Goal: Task Accomplishment & Management: Complete application form

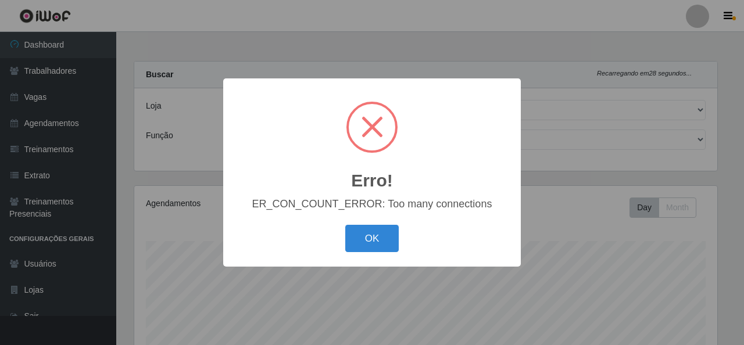
select select "194"
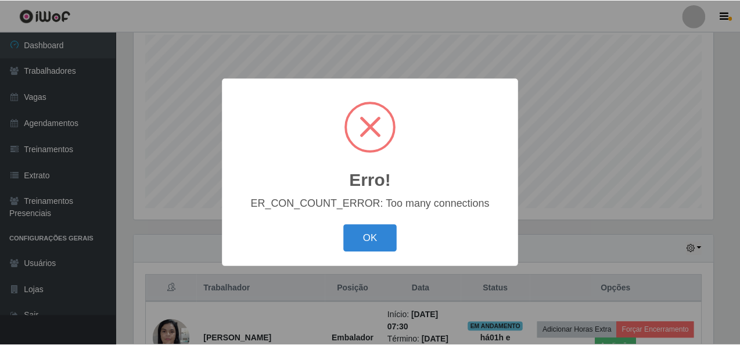
scroll to position [241, 583]
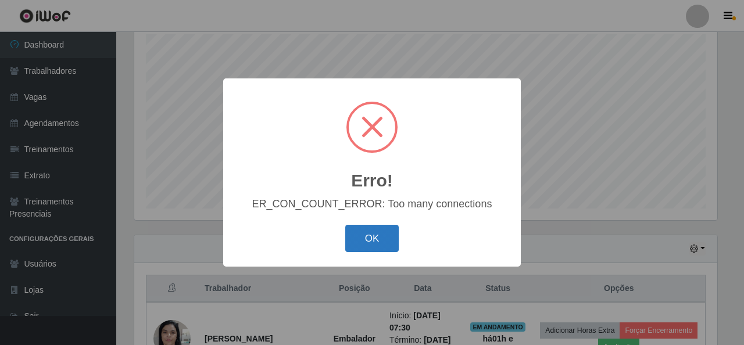
click at [369, 243] on button "OK" at bounding box center [372, 238] width 54 height 27
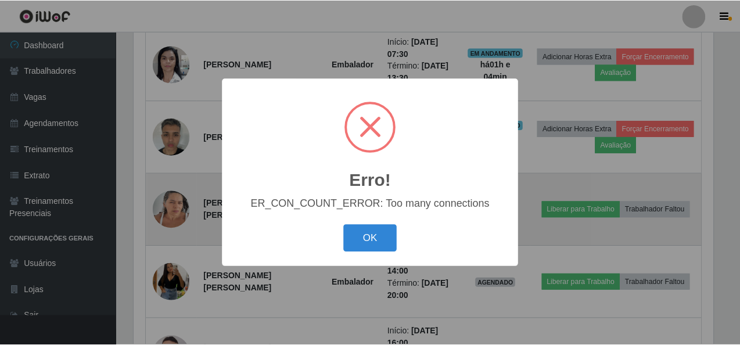
scroll to position [439, 0]
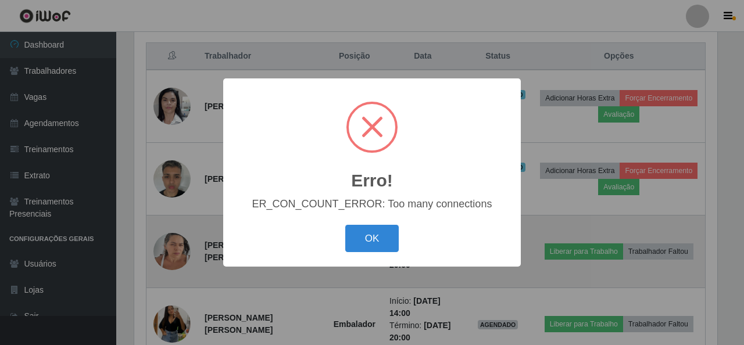
click at [380, 240] on button "OK" at bounding box center [372, 238] width 54 height 27
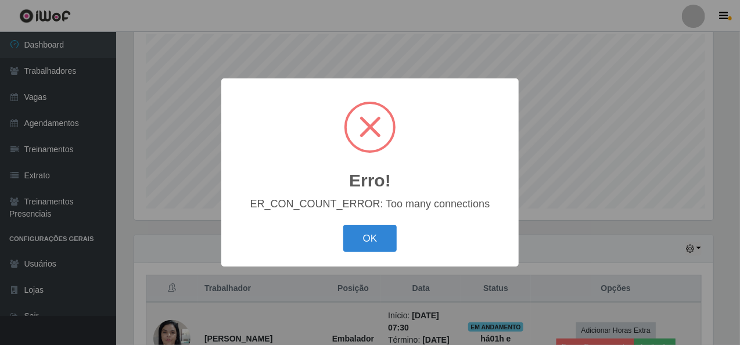
scroll to position [241, 583]
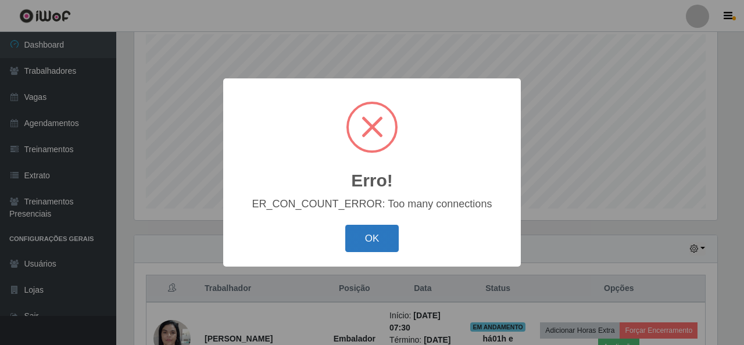
click at [369, 241] on button "OK" at bounding box center [372, 238] width 54 height 27
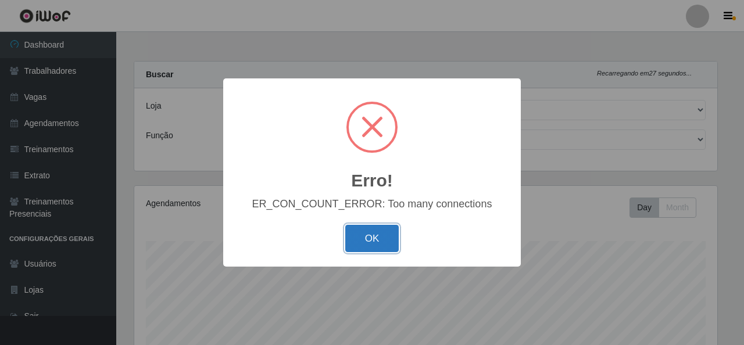
click at [367, 238] on button "OK" at bounding box center [372, 238] width 54 height 27
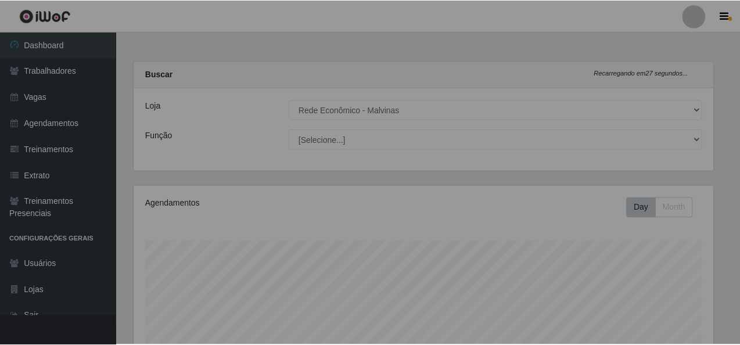
scroll to position [241, 588]
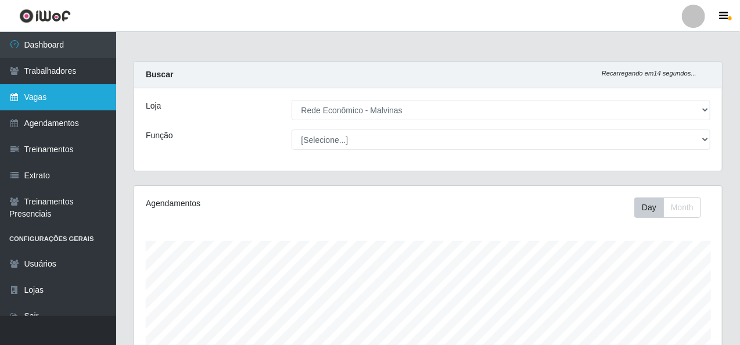
click at [39, 96] on link "Vagas" at bounding box center [58, 97] width 116 height 26
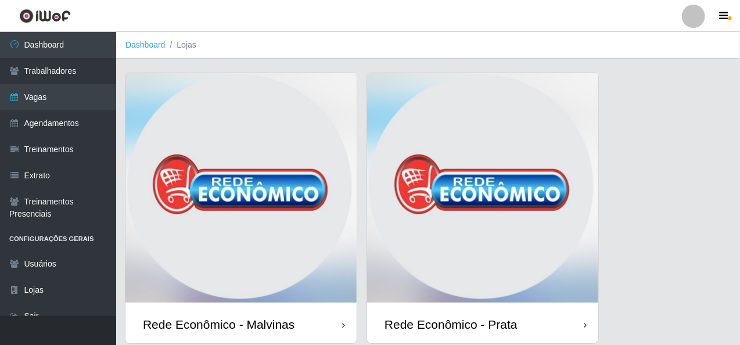
click at [302, 152] on img at bounding box center [240, 189] width 231 height 232
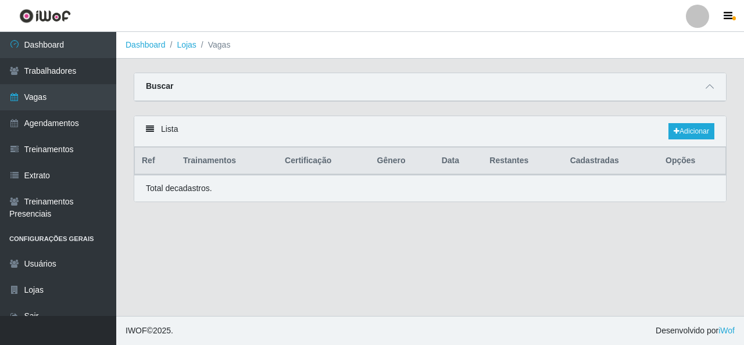
click at [303, 152] on th "Certificação" at bounding box center [324, 161] width 92 height 27
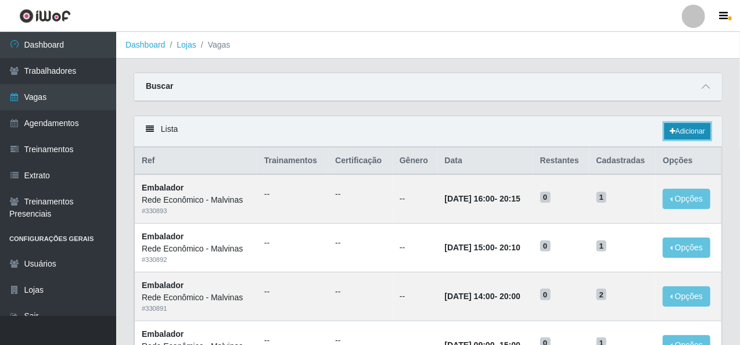
click at [684, 125] on link "Adicionar" at bounding box center [688, 131] width 46 height 16
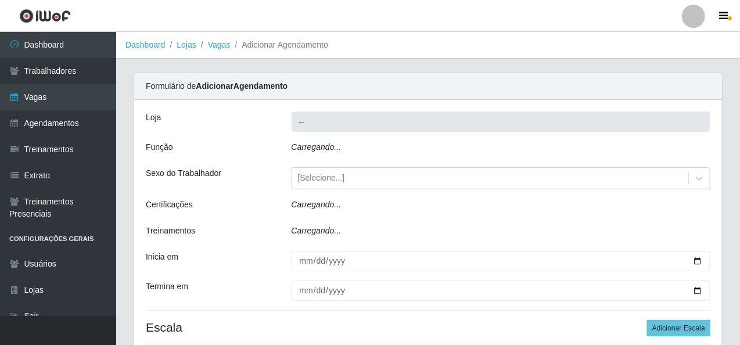
type input "Rede Econômico - Malvinas"
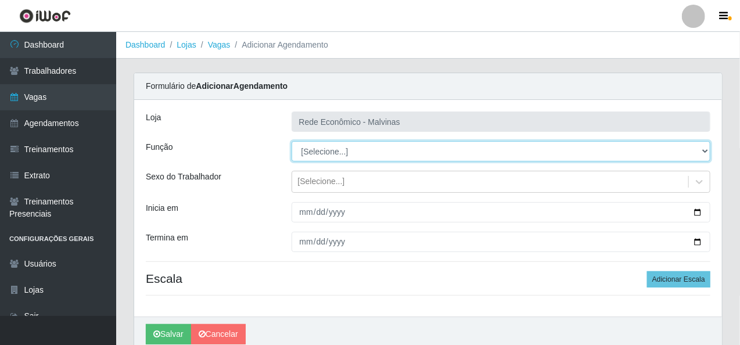
click at [339, 154] on select "[Selecione...] Embalador Embalador + Embalador ++ Operador de Caixa Operador de…" at bounding box center [501, 151] width 419 height 20
select select "1"
click at [292, 141] on select "[Selecione...] Embalador Embalador + Embalador ++ Operador de Caixa Operador de…" at bounding box center [501, 151] width 419 height 20
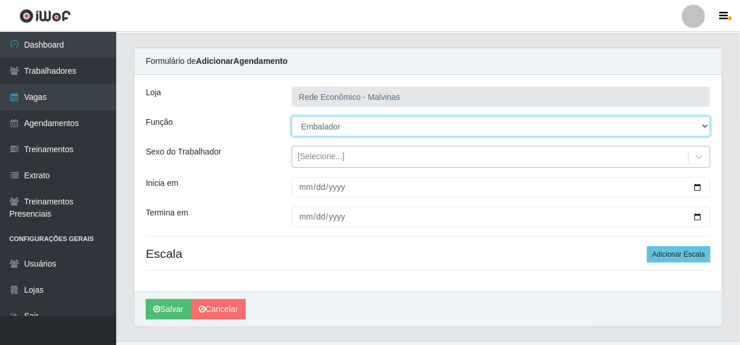
scroll to position [49, 0]
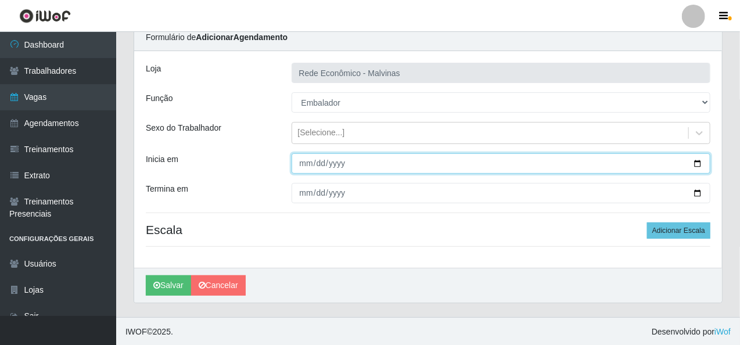
click at [303, 164] on input "Inicia em" at bounding box center [501, 163] width 419 height 20
type input "[DATE]"
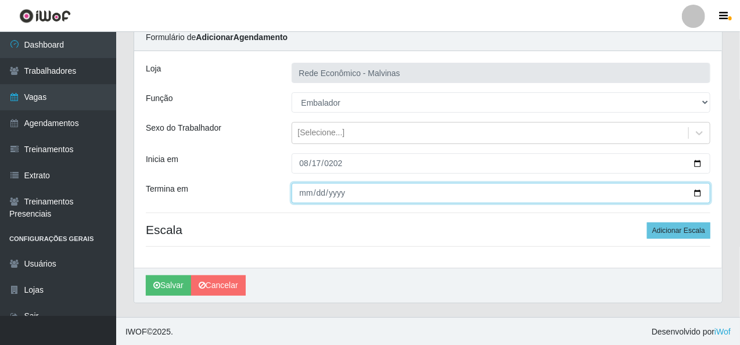
click at [303, 196] on input "Termina em" at bounding box center [501, 193] width 419 height 20
type input "[DATE]"
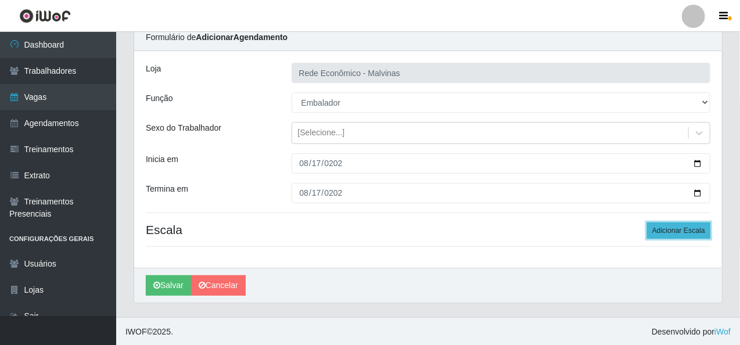
click at [676, 226] on button "Adicionar Escala" at bounding box center [678, 231] width 63 height 16
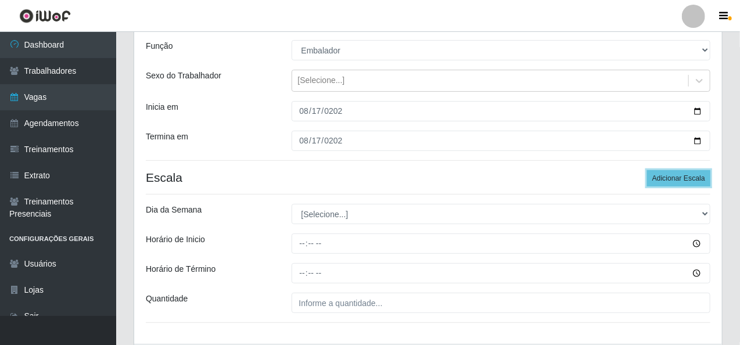
scroll to position [107, 0]
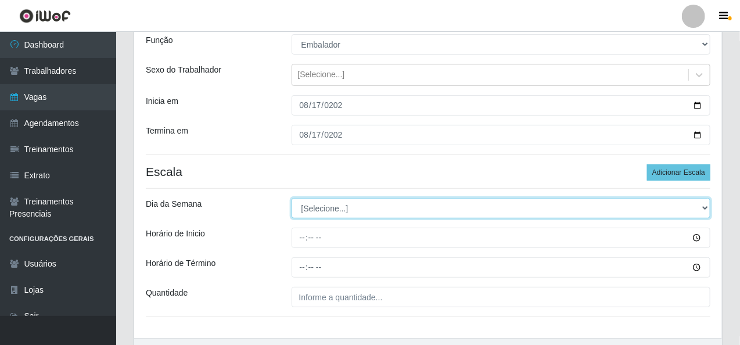
click at [369, 211] on select "[Selecione...] Segunda Terça Quarta Quinta Sexta Sábado Domingo" at bounding box center [501, 208] width 419 height 20
select select "0"
click at [292, 198] on select "[Selecione...] Segunda Terça Quarta Quinta Sexta Sábado Domingo" at bounding box center [501, 208] width 419 height 20
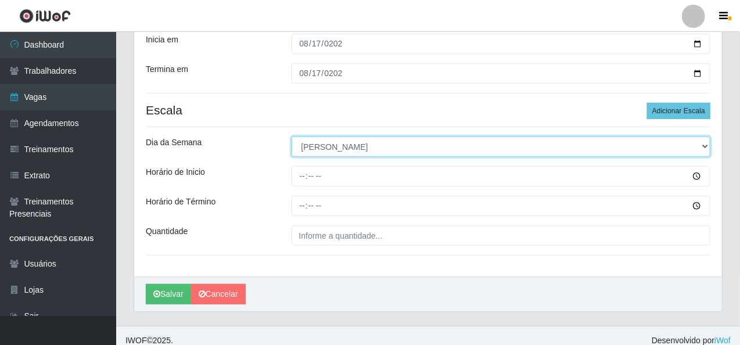
scroll to position [177, 0]
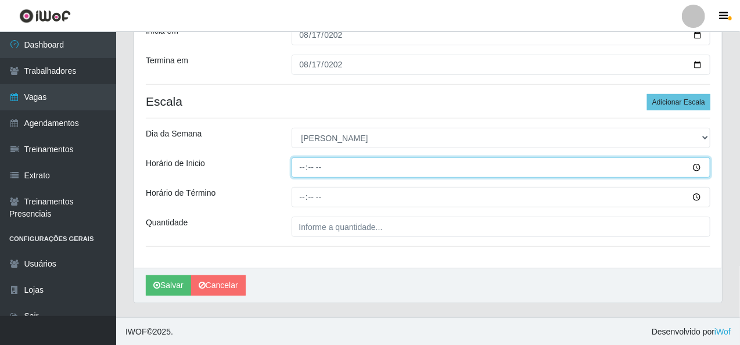
click at [296, 170] on input "Horário de Inicio" at bounding box center [501, 167] width 419 height 20
type input "07:30"
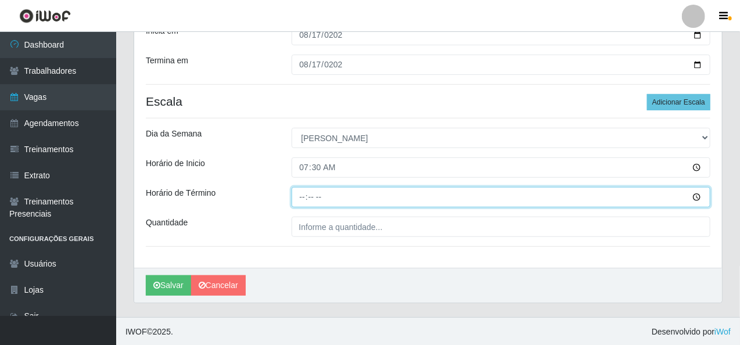
click at [308, 202] on input "Horário de Término" at bounding box center [501, 197] width 419 height 20
type input "12:30"
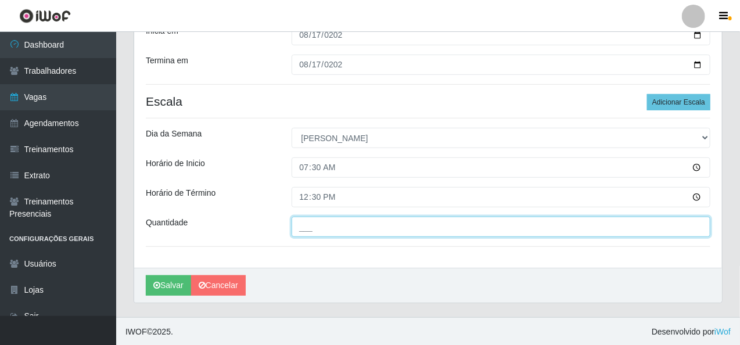
click at [302, 231] on input "___" at bounding box center [501, 227] width 419 height 20
type input "2__"
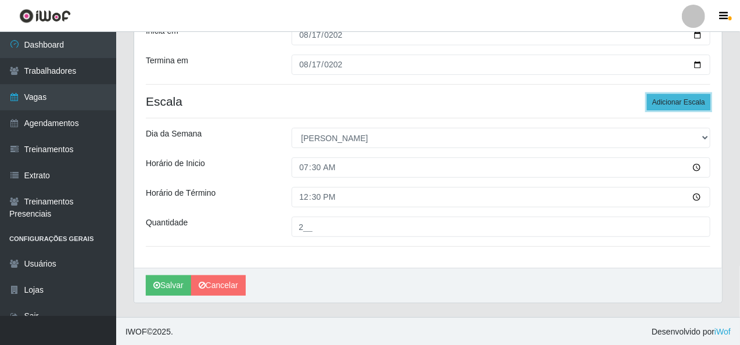
click at [673, 106] on button "Adicionar Escala" at bounding box center [678, 102] width 63 height 16
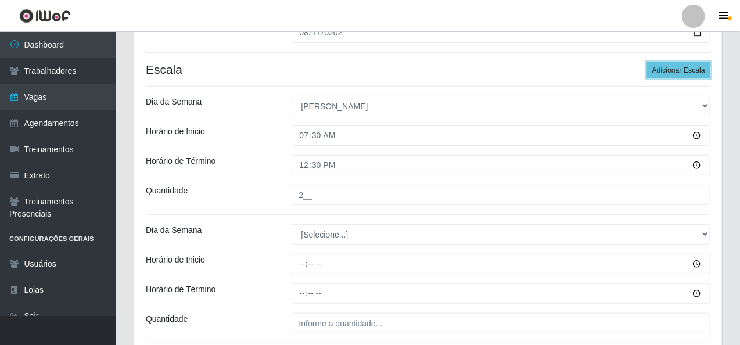
scroll to position [235, 0]
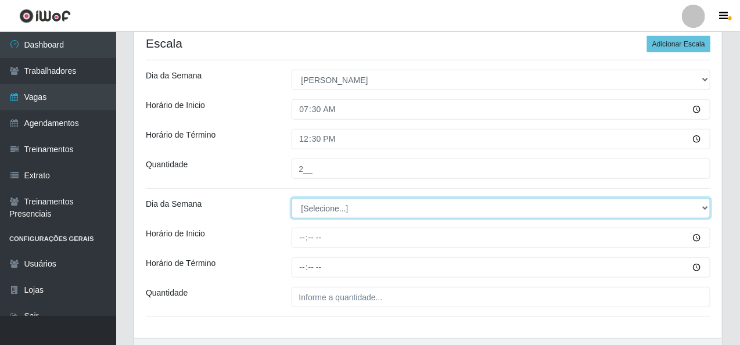
click at [336, 211] on select "[Selecione...] Segunda Terça Quarta Quinta Sexta Sábado Domingo" at bounding box center [501, 208] width 419 height 20
select select "0"
click at [292, 198] on select "[Selecione...] Segunda Terça Quarta Quinta Sexta Sábado Domingo" at bounding box center [501, 208] width 419 height 20
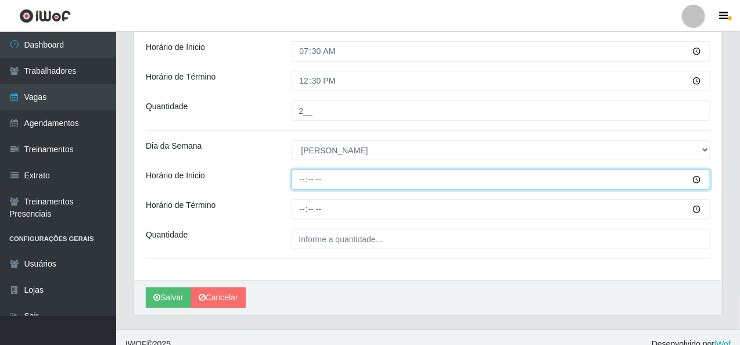
click at [302, 178] on input "Horário de Inicio" at bounding box center [501, 180] width 419 height 20
type input "08:00"
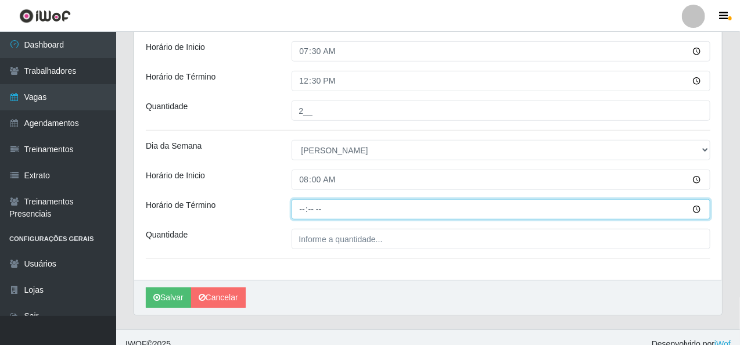
click at [307, 207] on input "Horário de Término" at bounding box center [501, 209] width 419 height 20
type input "13:00"
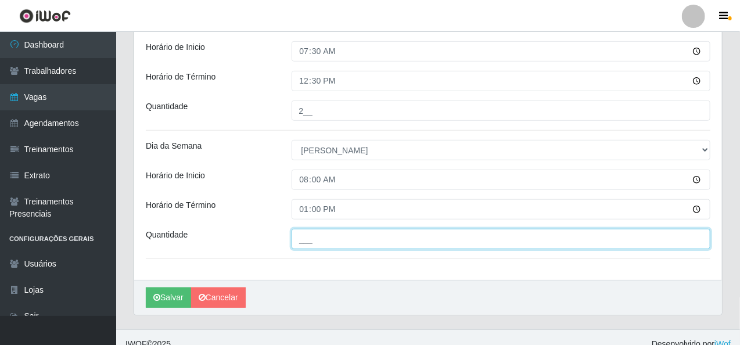
click at [314, 238] on input "___" at bounding box center [501, 239] width 419 height 20
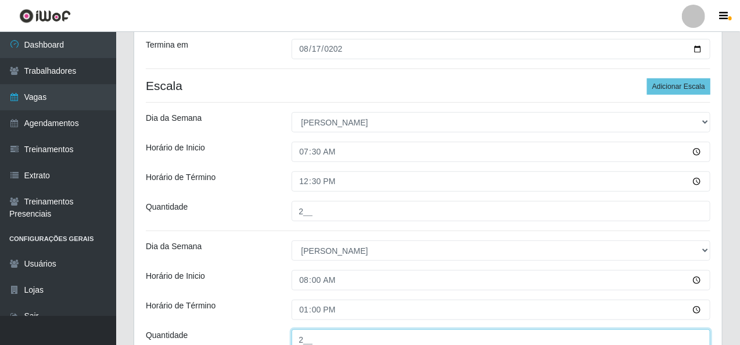
scroll to position [177, 0]
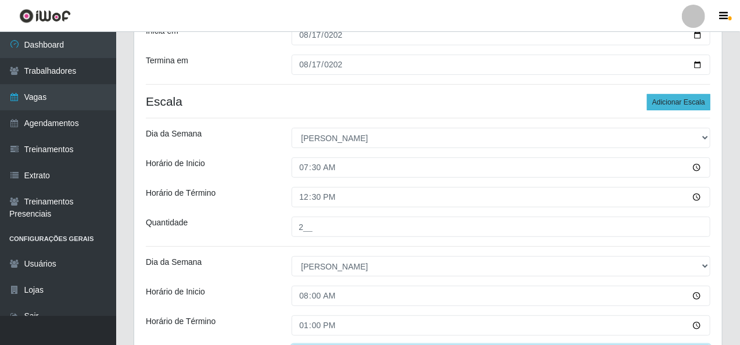
type input "2__"
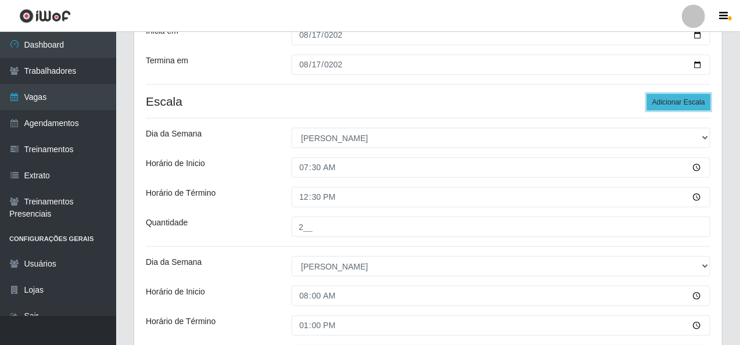
click at [661, 101] on button "Adicionar Escala" at bounding box center [678, 102] width 63 height 16
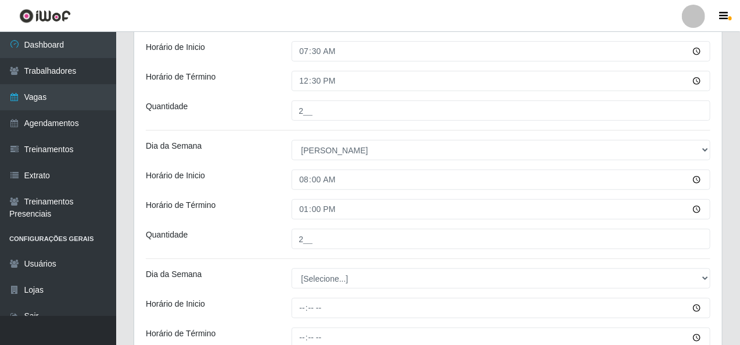
scroll to position [351, 0]
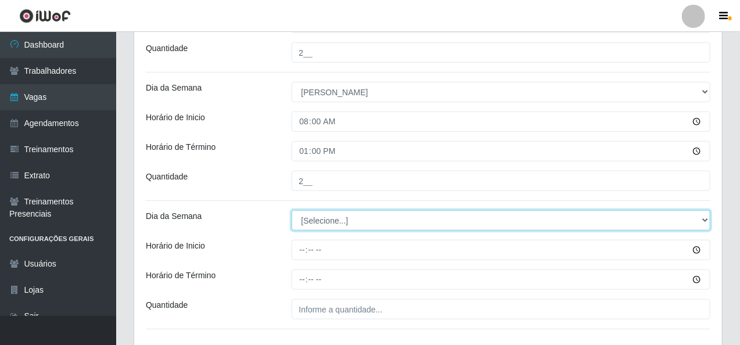
click at [334, 220] on select "[Selecione...] Segunda Terça Quarta Quinta Sexta Sábado Domingo" at bounding box center [501, 220] width 419 height 20
select select "0"
click at [292, 210] on select "[Selecione...] Segunda Terça Quarta Quinta Sexta Sábado Domingo" at bounding box center [501, 220] width 419 height 20
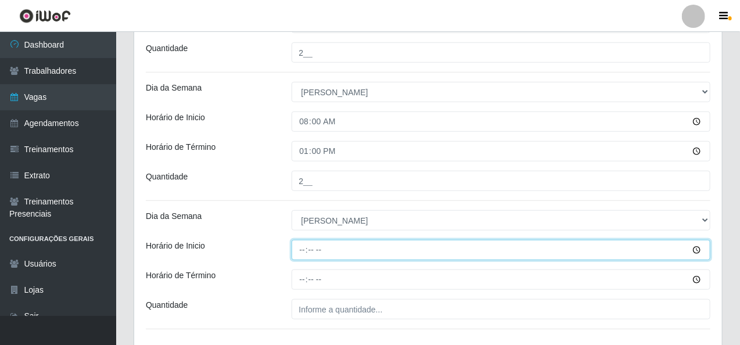
click at [304, 253] on input "Horário de Inicio" at bounding box center [501, 250] width 419 height 20
type input "09:00"
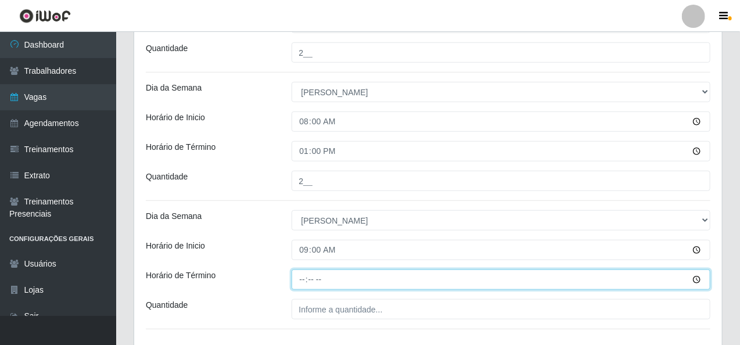
click at [306, 279] on input "Horário de Término" at bounding box center [501, 280] width 419 height 20
type input "13:10"
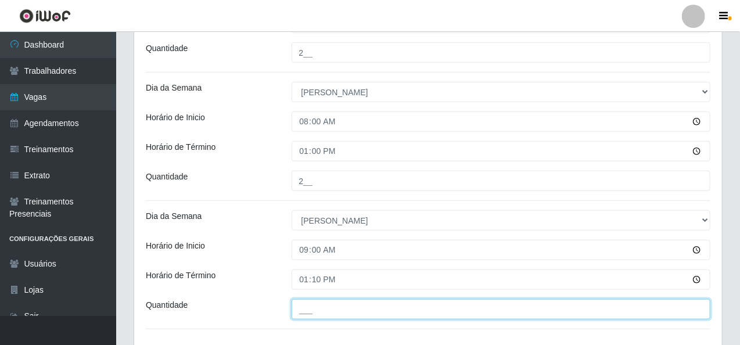
click at [309, 317] on input "___" at bounding box center [501, 309] width 419 height 20
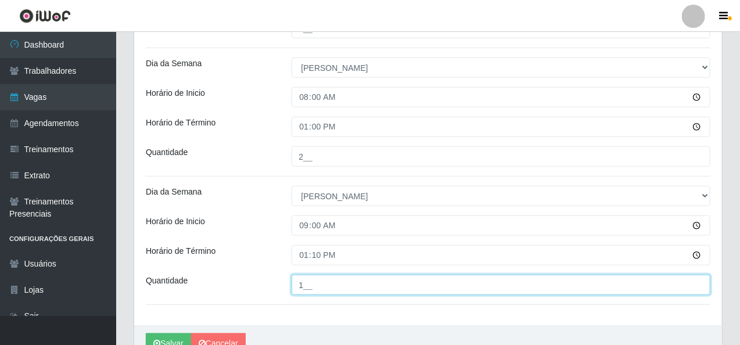
scroll to position [434, 0]
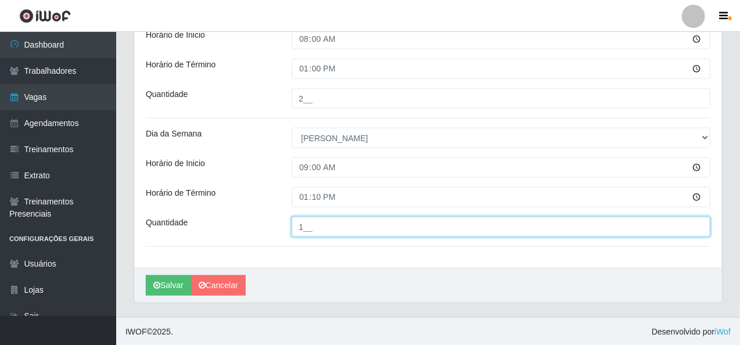
type input "1__"
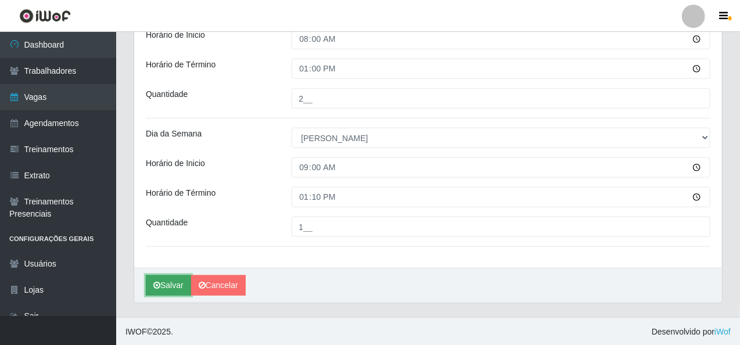
click at [171, 285] on button "Salvar" at bounding box center [168, 285] width 45 height 20
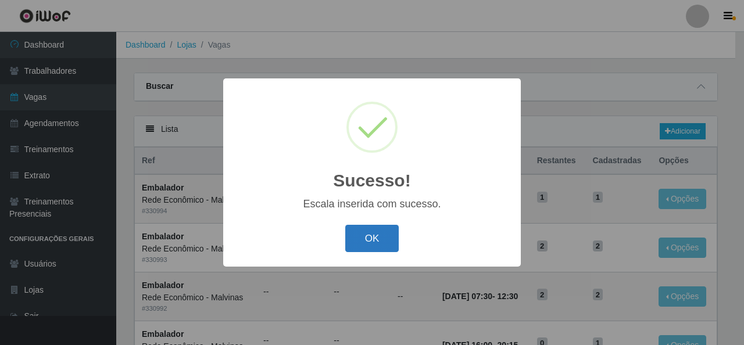
click at [377, 236] on button "OK" at bounding box center [372, 238] width 54 height 27
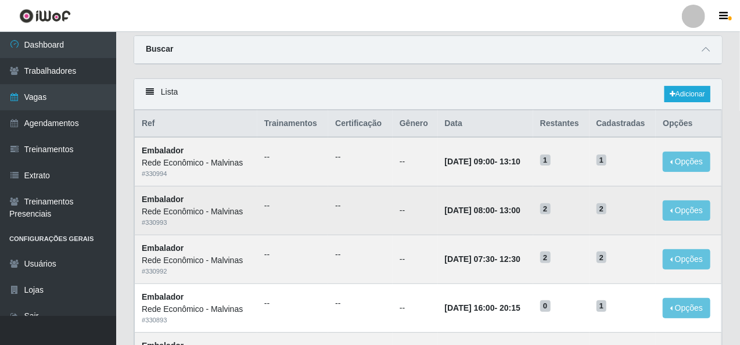
scroll to position [58, 0]
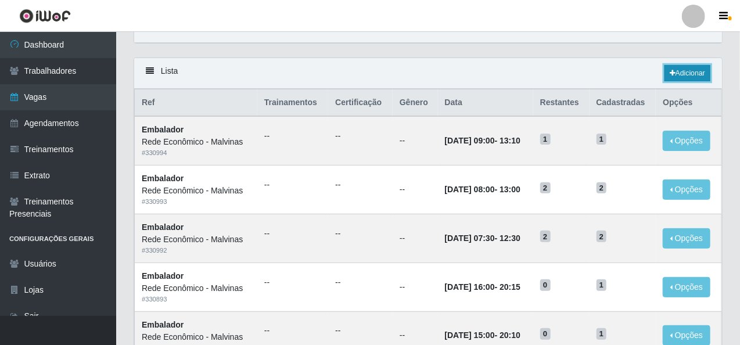
click at [675, 70] on link "Adicionar" at bounding box center [688, 73] width 46 height 16
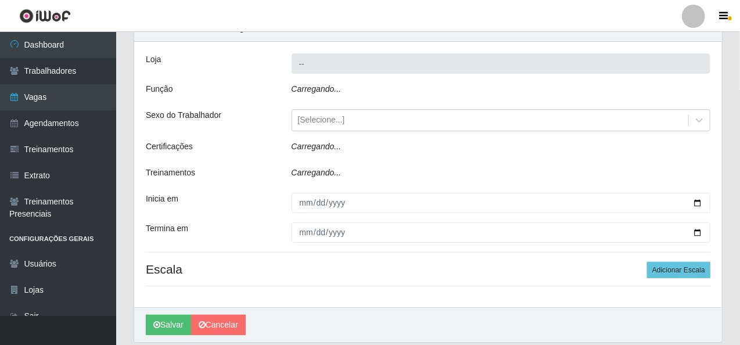
type input "Rede Econômico - Malvinas"
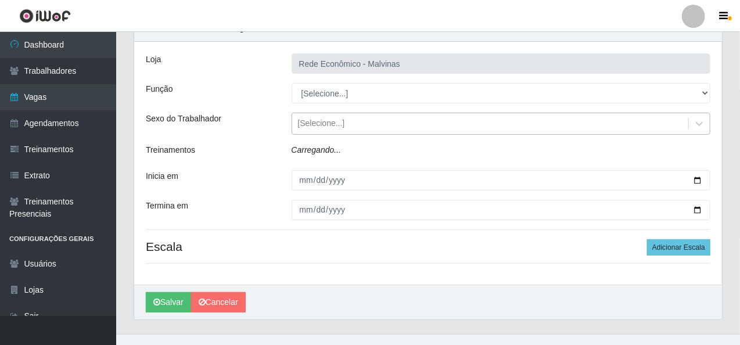
scroll to position [49, 0]
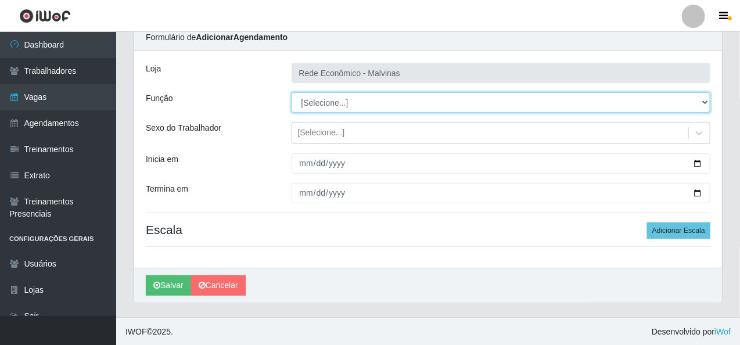
click at [390, 105] on select "[Selecione...] Embalador Embalador + Embalador ++ Operador de Caixa Operador de…" at bounding box center [501, 102] width 419 height 20
select select "1"
click at [292, 92] on select "[Selecione...] Embalador Embalador + Embalador ++ Operador de Caixa Operador de…" at bounding box center [501, 102] width 419 height 20
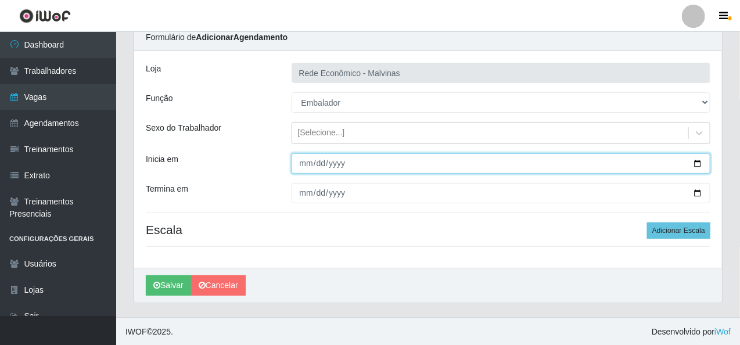
click at [300, 163] on input "Inicia em" at bounding box center [501, 163] width 419 height 20
type input "[DATE]"
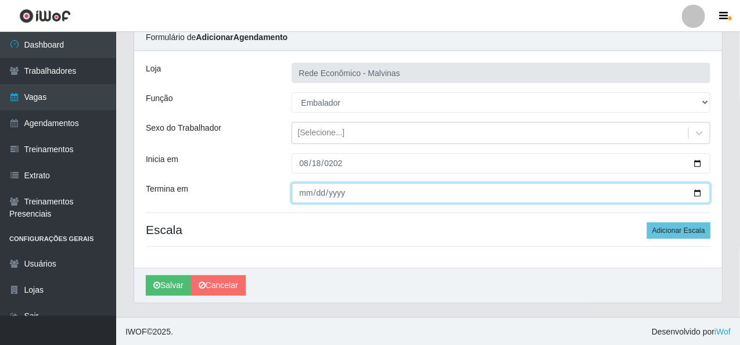
click at [305, 199] on input "Termina em" at bounding box center [501, 193] width 419 height 20
type input "[DATE]"
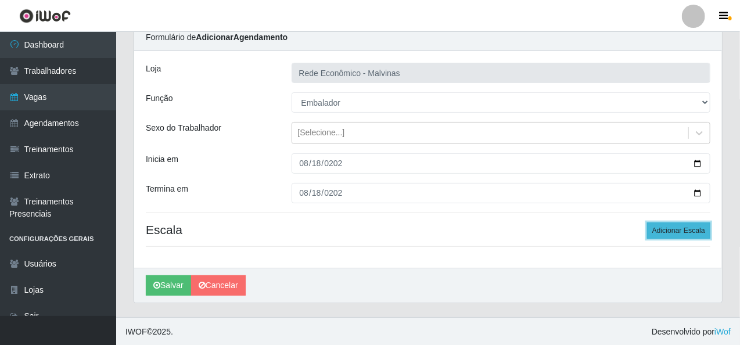
click at [671, 225] on button "Adicionar Escala" at bounding box center [678, 231] width 63 height 16
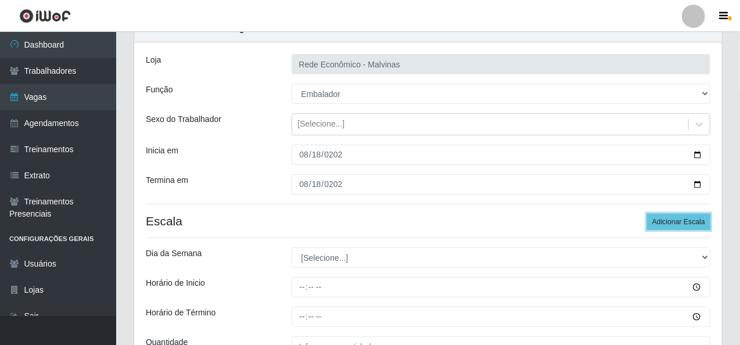
scroll to position [107, 0]
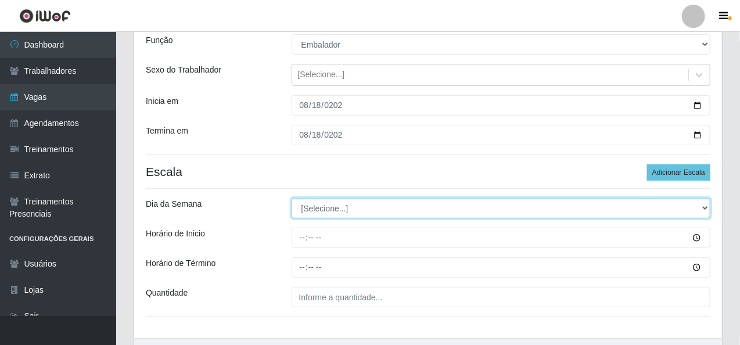
click at [342, 212] on select "[Selecione...] Segunda Terça Quarta Quinta Sexta Sábado Domingo" at bounding box center [501, 208] width 419 height 20
select select "1"
click at [292, 198] on select "[Selecione...] Segunda Terça Quarta Quinta Sexta Sábado Domingo" at bounding box center [501, 208] width 419 height 20
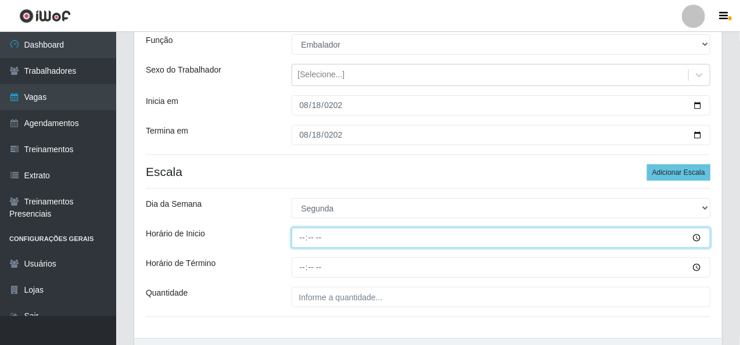
click at [306, 238] on input "Horário de Inicio" at bounding box center [501, 238] width 419 height 20
type input "07:30"
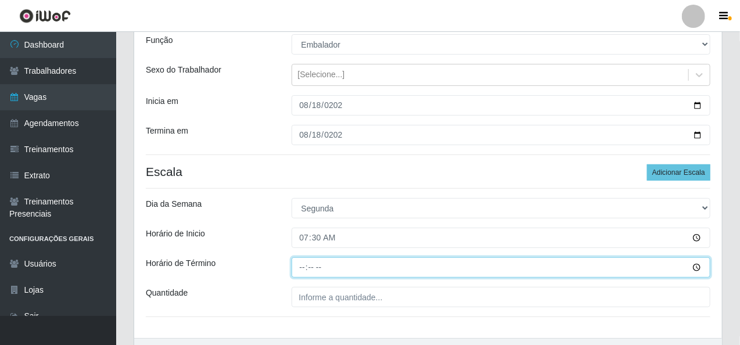
click at [299, 263] on input "Horário de Término" at bounding box center [501, 267] width 419 height 20
type input "13:30"
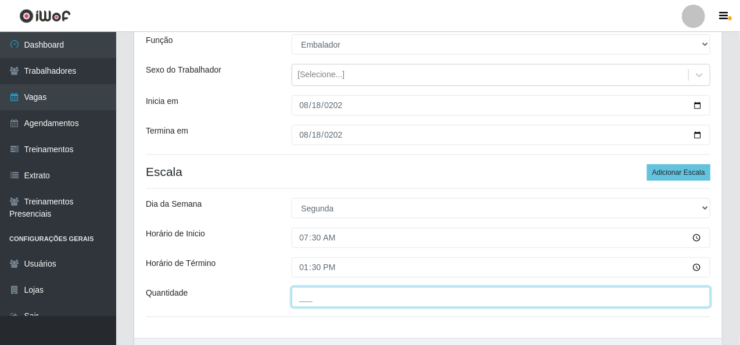
click at [303, 300] on input "___" at bounding box center [501, 297] width 419 height 20
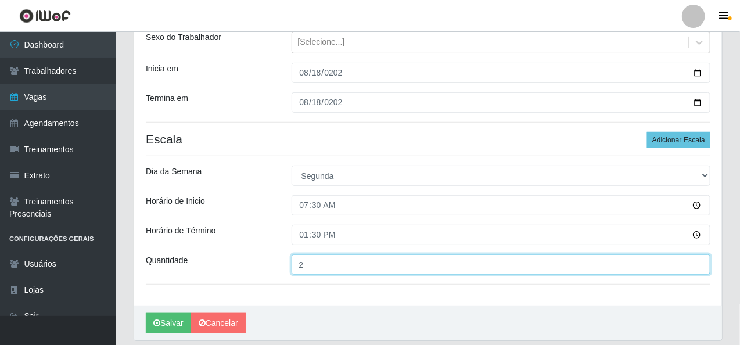
scroll to position [165, 0]
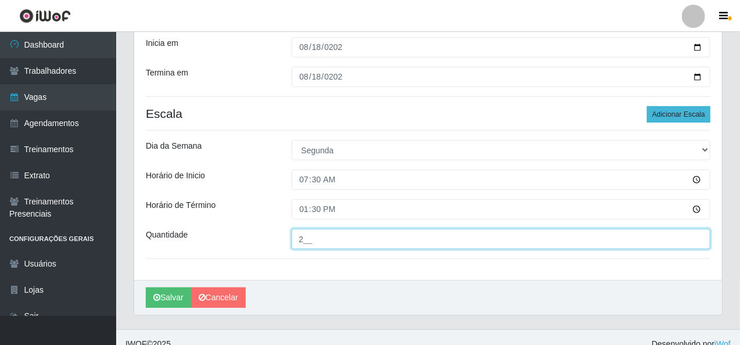
type input "2__"
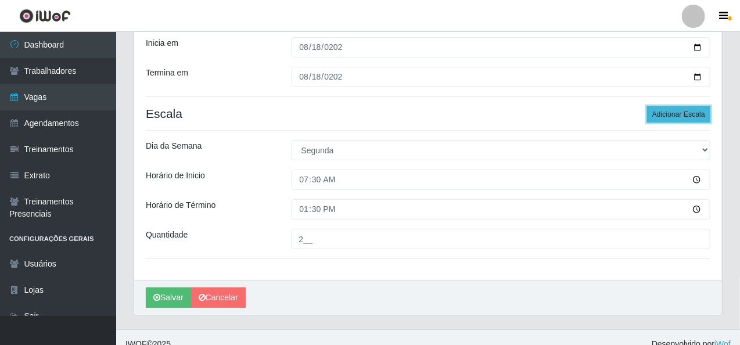
click at [662, 112] on button "Adicionar Escala" at bounding box center [678, 114] width 63 height 16
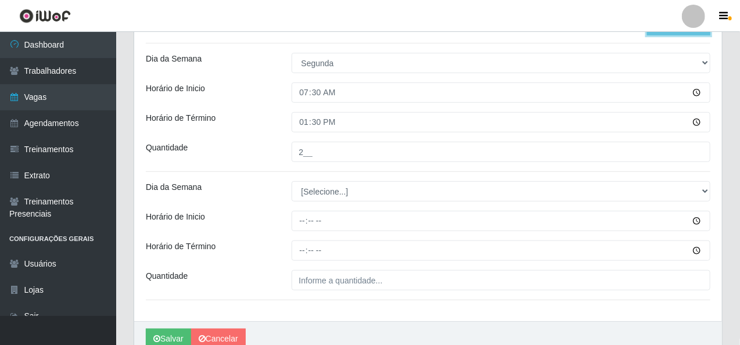
scroll to position [281, 0]
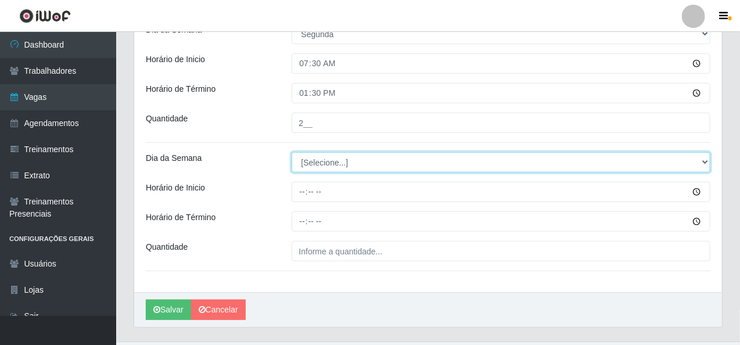
click at [338, 161] on select "[Selecione...] Segunda Terça Quarta Quinta Sexta Sábado Domingo" at bounding box center [501, 162] width 419 height 20
select select "1"
click at [292, 152] on select "[Selecione...] Segunda Terça Quarta Quinta Sexta Sábado Domingo" at bounding box center [501, 162] width 419 height 20
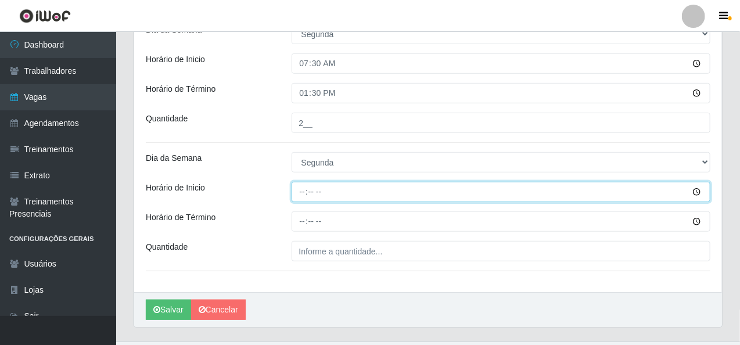
click at [306, 192] on input "Horário de Inicio" at bounding box center [501, 192] width 419 height 20
type input "14:00"
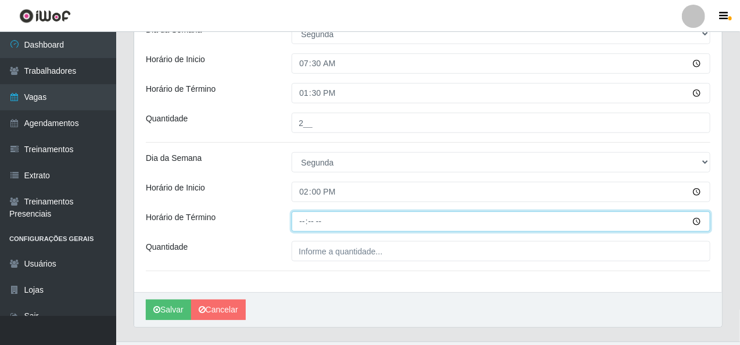
click at [304, 222] on input "Horário de Término" at bounding box center [501, 221] width 419 height 20
type input "20:00"
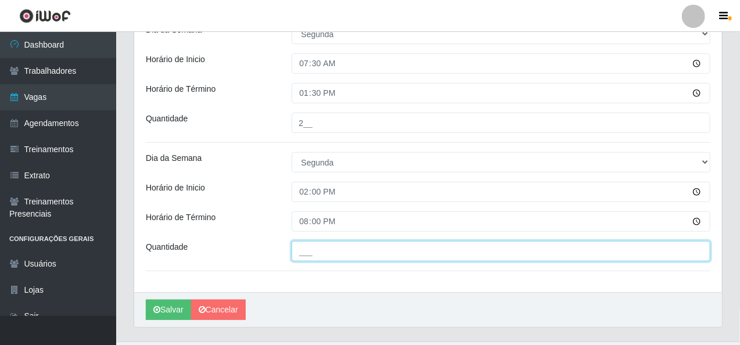
click at [303, 259] on input "___" at bounding box center [501, 251] width 419 height 20
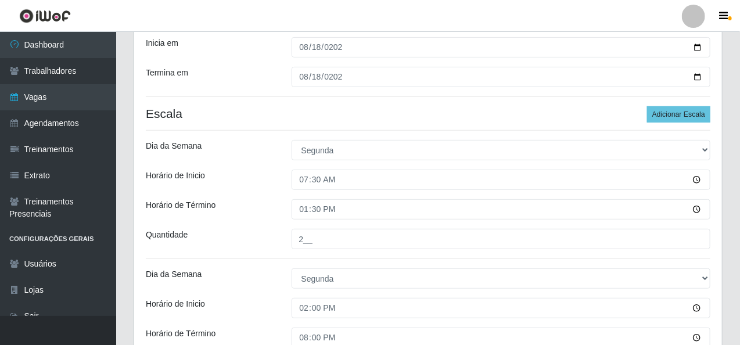
scroll to position [107, 0]
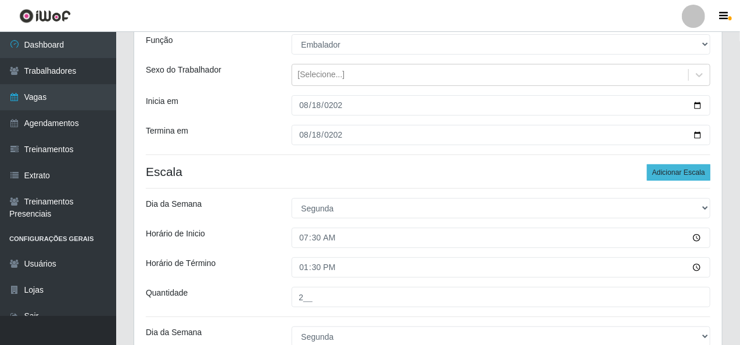
type input "2__"
click at [688, 167] on button "Adicionar Escala" at bounding box center [678, 172] width 63 height 16
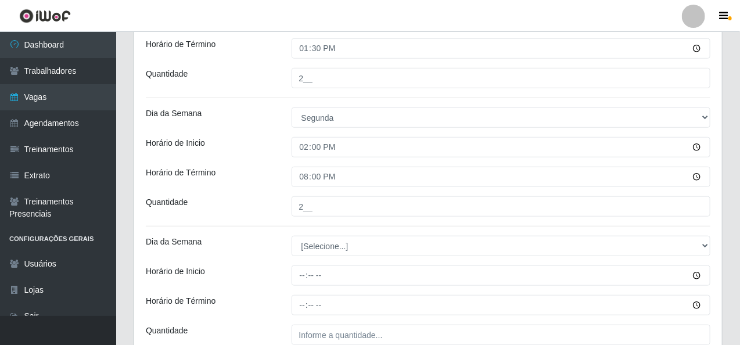
scroll to position [397, 0]
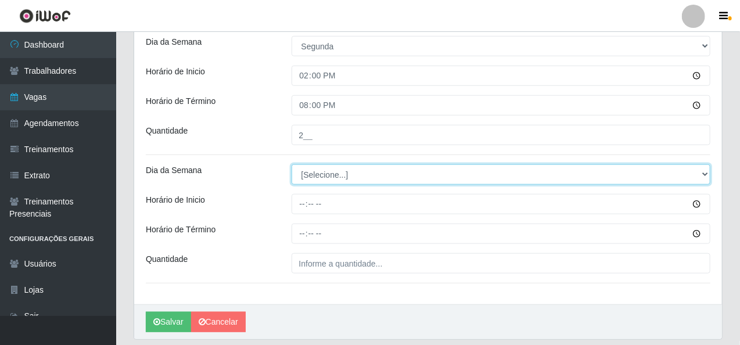
click at [360, 177] on select "[Selecione...] Segunda Terça Quarta Quinta Sexta Sábado Domingo" at bounding box center [501, 174] width 419 height 20
select select "1"
click at [292, 164] on select "[Selecione...] Segunda Terça Quarta Quinta Sexta Sábado Domingo" at bounding box center [501, 174] width 419 height 20
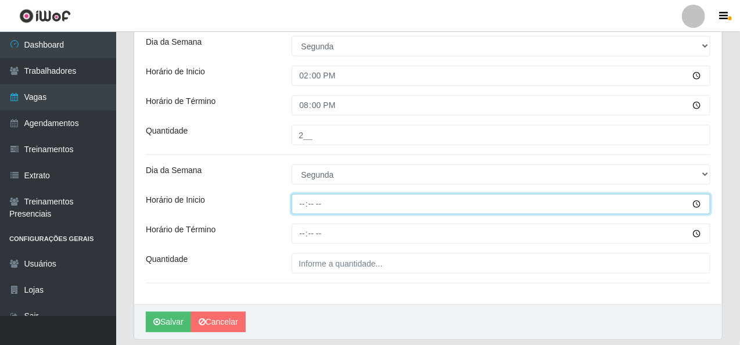
click at [304, 208] on input "Horário de Inicio" at bounding box center [501, 204] width 419 height 20
type input "16:00"
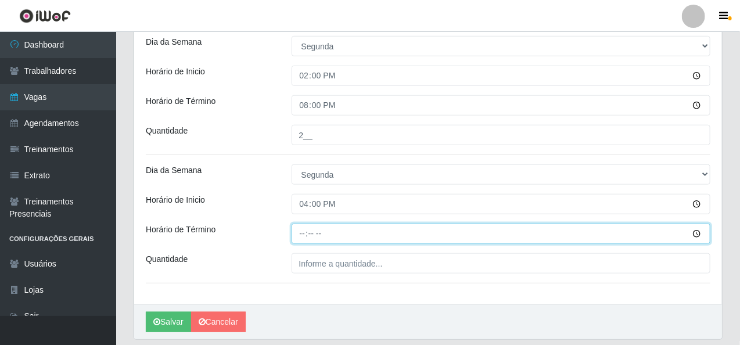
click at [300, 234] on input "Horário de Término" at bounding box center [501, 234] width 419 height 20
type input "20:15"
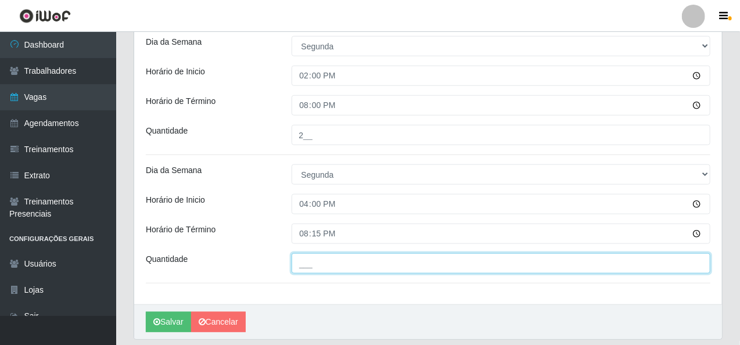
click at [298, 261] on input "___" at bounding box center [501, 263] width 419 height 20
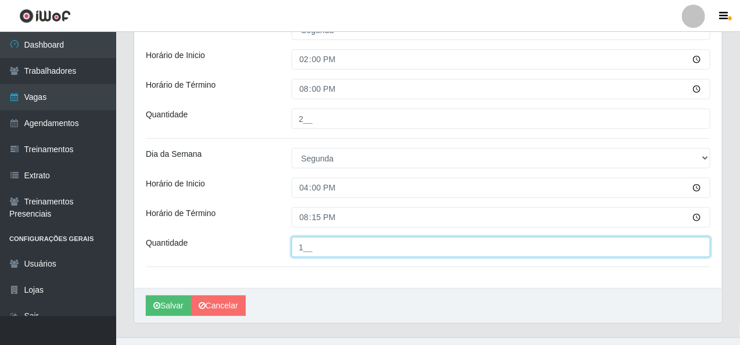
scroll to position [434, 0]
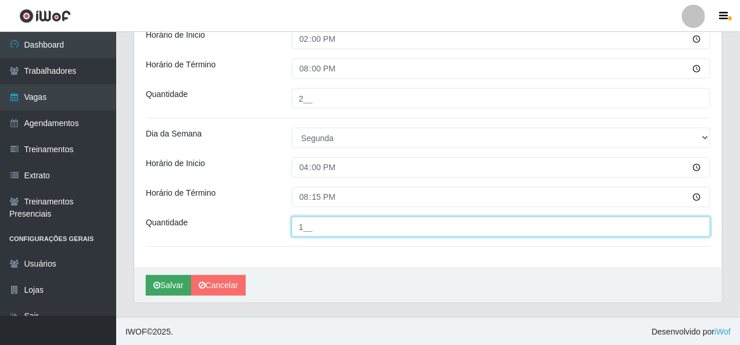
type input "1__"
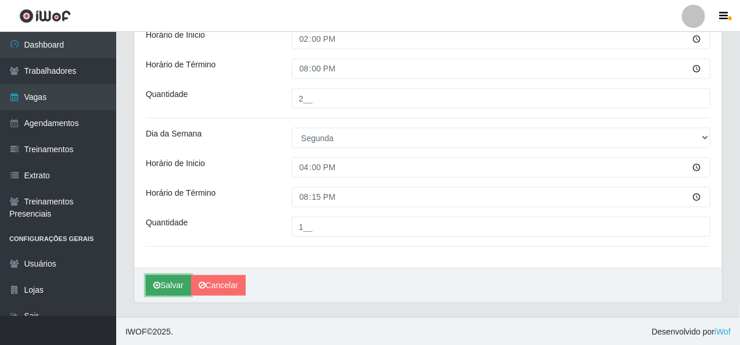
click at [173, 285] on button "Salvar" at bounding box center [168, 285] width 45 height 20
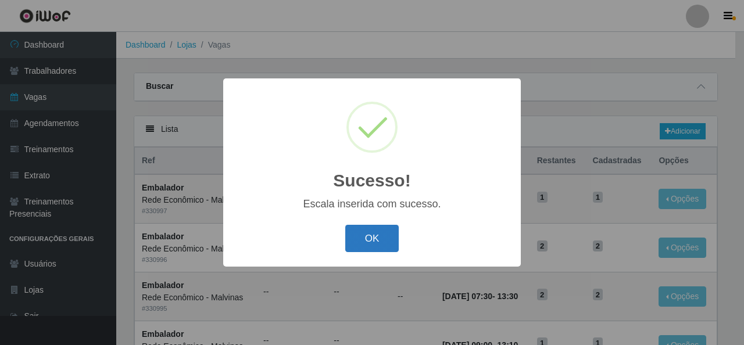
click at [356, 243] on button "OK" at bounding box center [372, 238] width 54 height 27
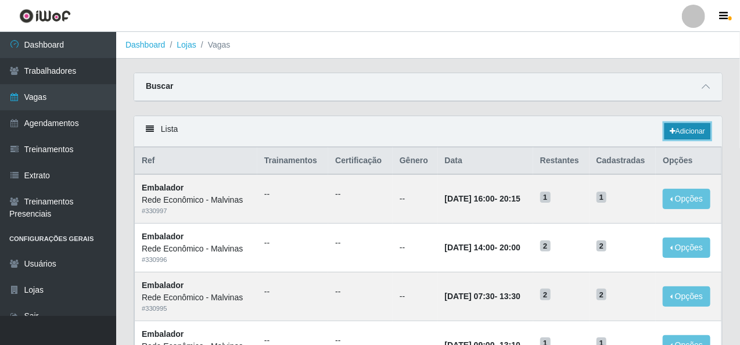
click at [704, 128] on link "Adicionar" at bounding box center [688, 131] width 46 height 16
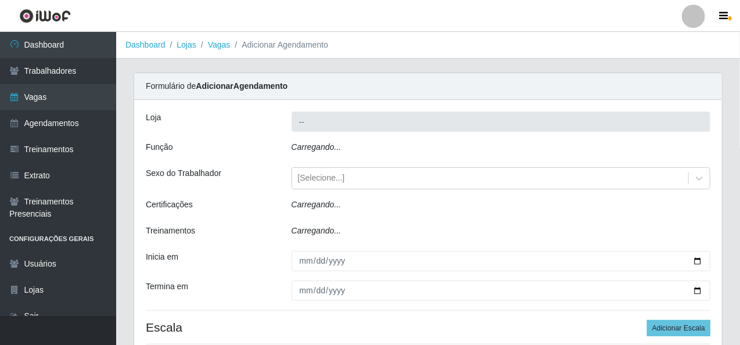
type input "Rede Econômico - Malvinas"
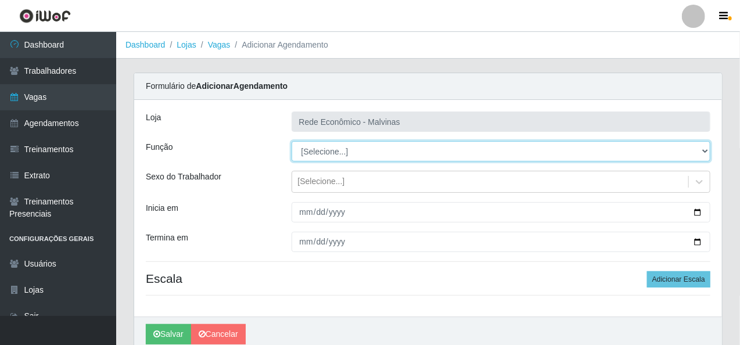
click at [353, 155] on select "[Selecione...] Embalador Embalador + Embalador ++ Operador de Caixa Operador de…" at bounding box center [501, 151] width 419 height 20
select select "1"
click at [292, 141] on select "[Selecione...] Embalador Embalador + Embalador ++ Operador de Caixa Operador de…" at bounding box center [501, 151] width 419 height 20
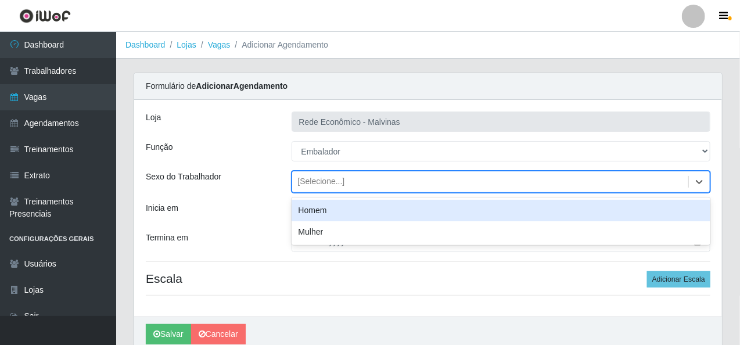
click at [314, 182] on div "[Selecione...]" at bounding box center [321, 182] width 47 height 12
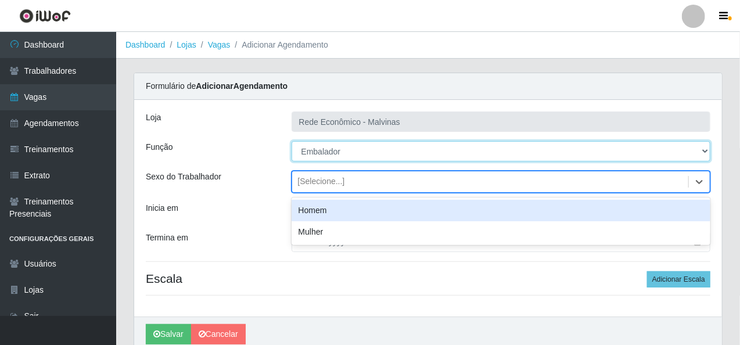
click at [360, 154] on select "[Selecione...] Embalador Embalador + Embalador ++ Operador de Caixa Operador de…" at bounding box center [501, 151] width 419 height 20
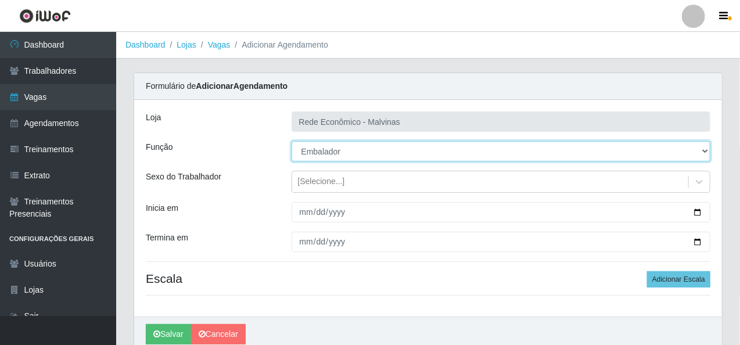
click at [292, 141] on select "[Selecione...] Embalador Embalador + Embalador ++ Operador de Caixa Operador de…" at bounding box center [501, 151] width 419 height 20
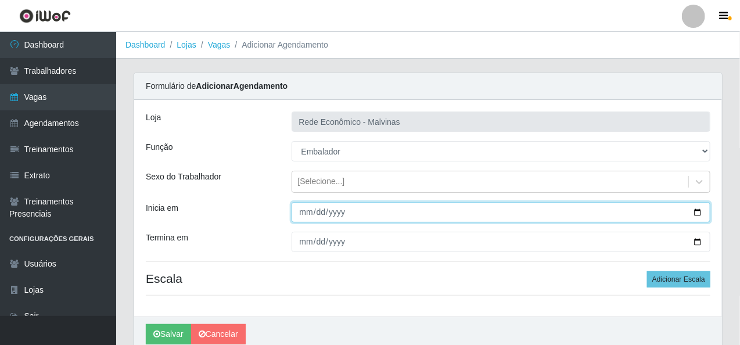
click at [306, 214] on input "Inicia em" at bounding box center [501, 212] width 419 height 20
type input "[DATE]"
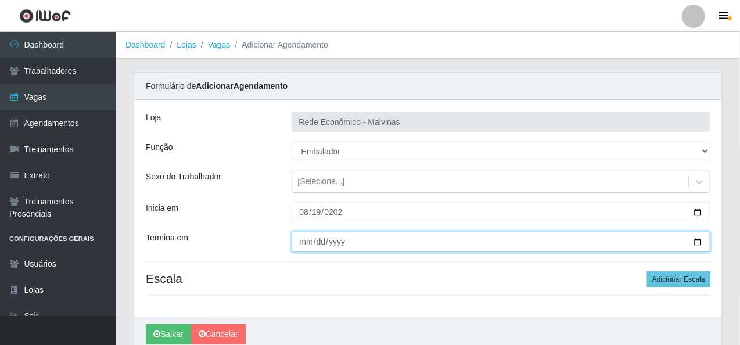
click at [304, 239] on input "Termina em" at bounding box center [501, 242] width 419 height 20
type input "[DATE]"
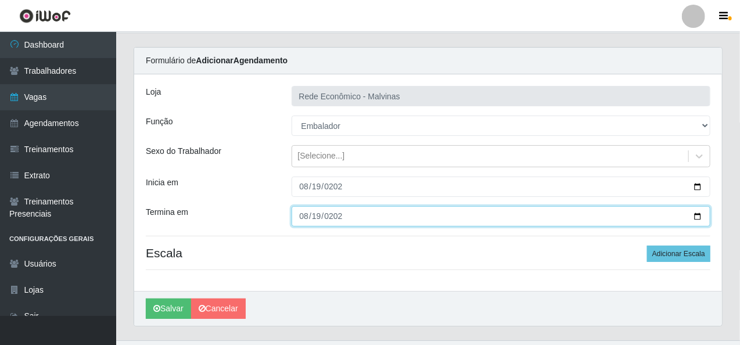
scroll to position [49, 0]
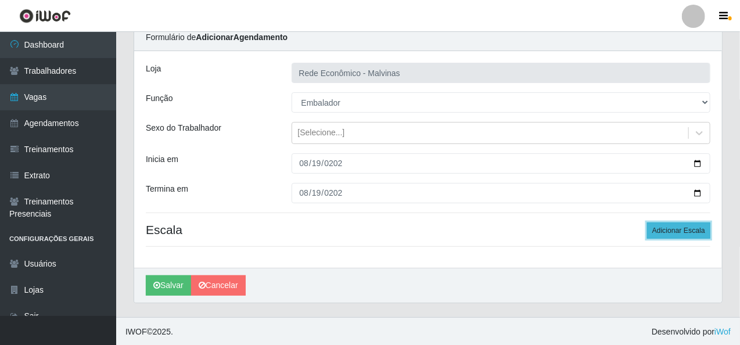
click at [672, 231] on button "Adicionar Escala" at bounding box center [678, 231] width 63 height 16
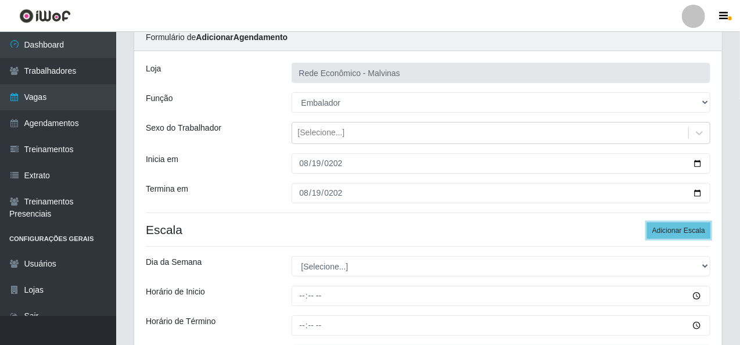
scroll to position [107, 0]
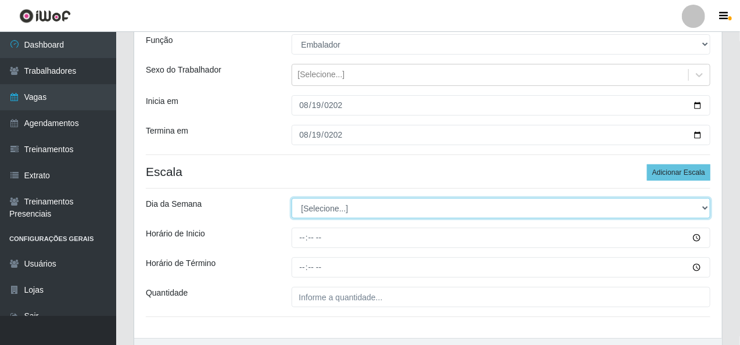
click at [340, 212] on select "[Selecione...] Segunda Terça Quarta Quinta Sexta Sábado Domingo" at bounding box center [501, 208] width 419 height 20
select select "2"
click at [292, 198] on select "[Selecione...] Segunda Terça Quarta Quinta Sexta Sábado Domingo" at bounding box center [501, 208] width 419 height 20
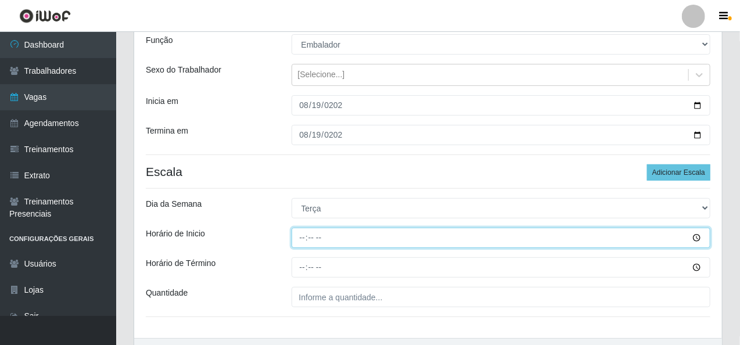
click at [300, 240] on input "Horário de Inicio" at bounding box center [501, 238] width 419 height 20
type input "07:30"
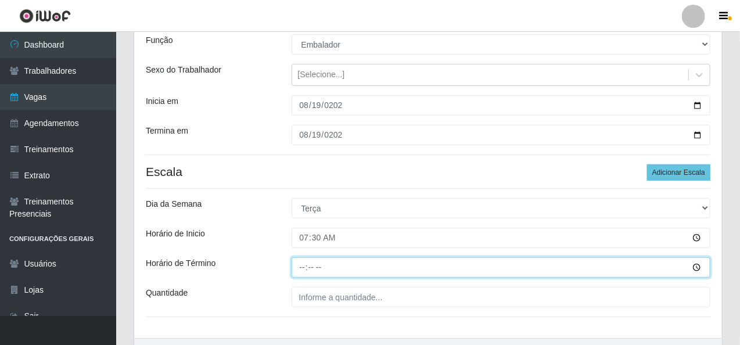
click at [296, 264] on input "Horário de Término" at bounding box center [501, 267] width 419 height 20
type input "13:30"
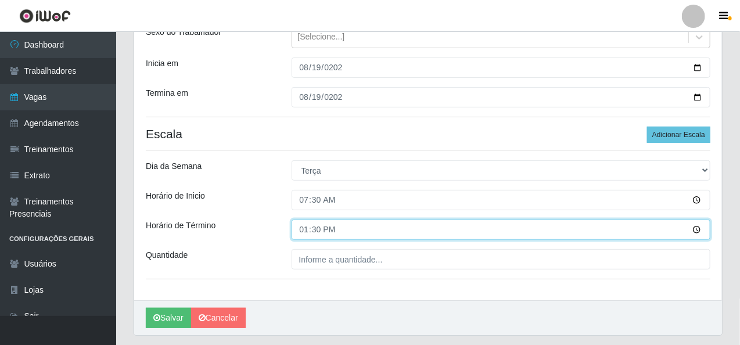
scroll to position [165, 0]
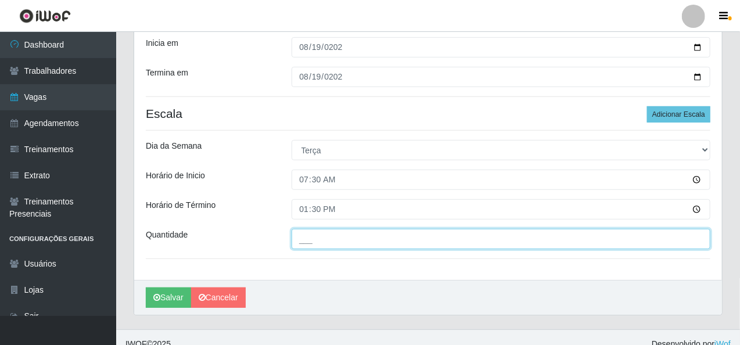
click at [297, 236] on input "___" at bounding box center [501, 239] width 419 height 20
type input "2__"
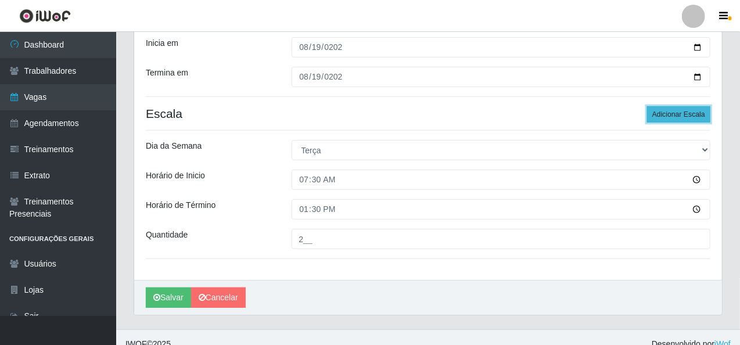
click at [692, 109] on button "Adicionar Escala" at bounding box center [678, 114] width 63 height 16
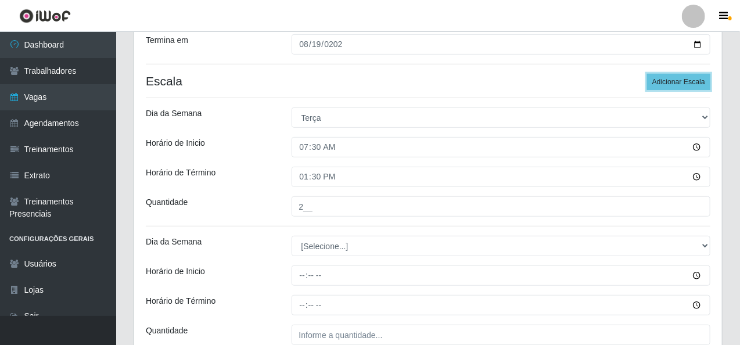
scroll to position [223, 0]
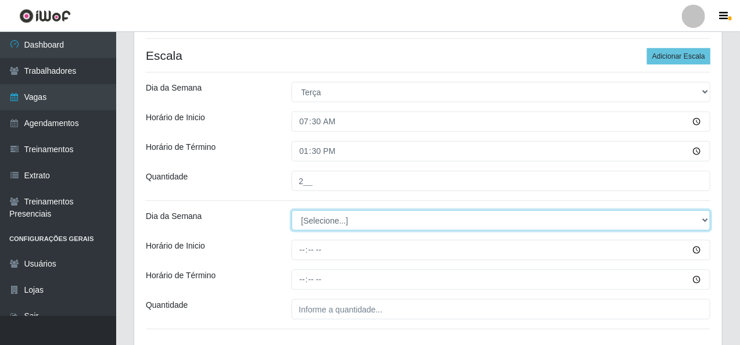
click at [342, 221] on select "[Selecione...] Segunda Terça Quarta Quinta Sexta Sábado Domingo" at bounding box center [501, 220] width 419 height 20
select select "2"
click at [292, 210] on select "[Selecione...] Segunda Terça Quarta Quinta Sexta Sábado Domingo" at bounding box center [501, 220] width 419 height 20
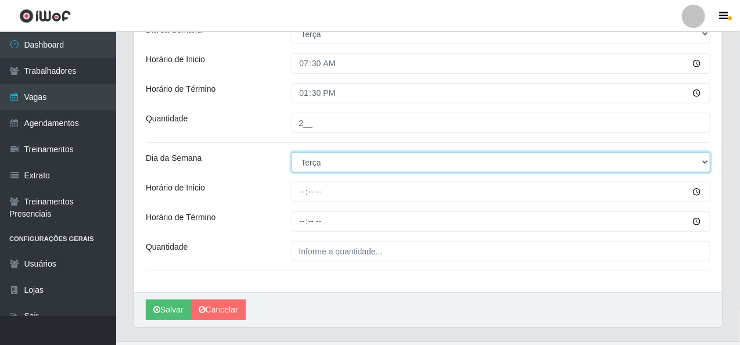
scroll to position [306, 0]
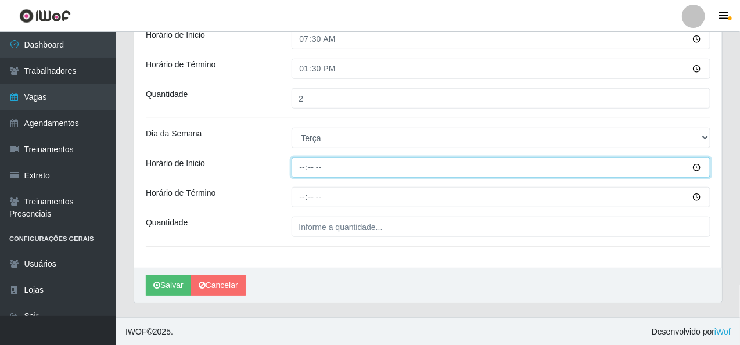
click at [304, 165] on input "Horário de Inicio" at bounding box center [501, 167] width 419 height 20
type input "14:00"
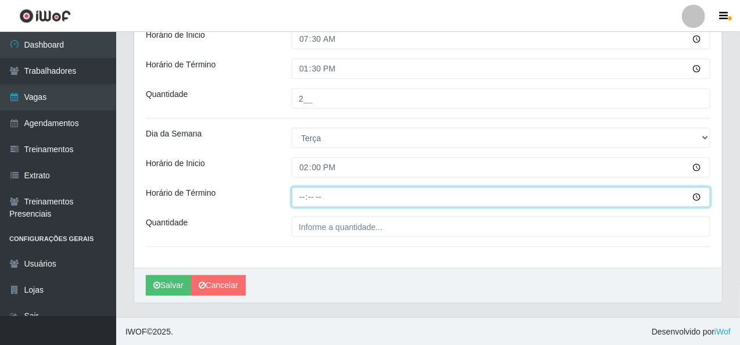
click at [297, 198] on input "Horário de Término" at bounding box center [501, 197] width 419 height 20
type input "20:00"
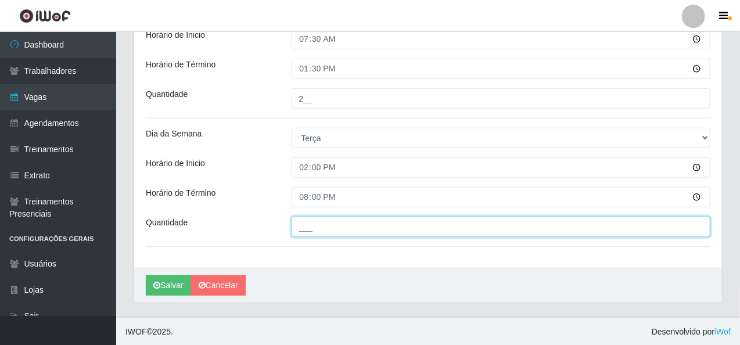
click at [306, 228] on input "___" at bounding box center [501, 227] width 419 height 20
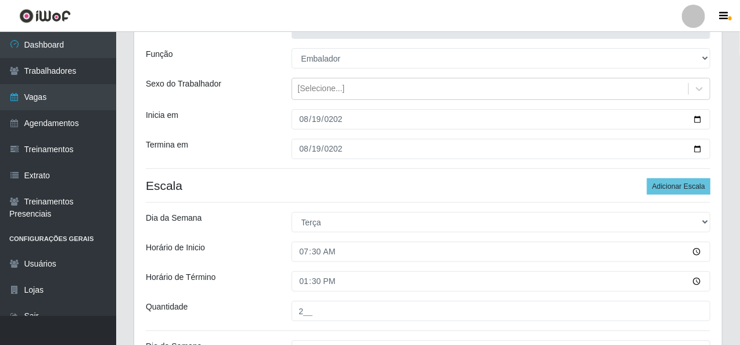
scroll to position [73, 0]
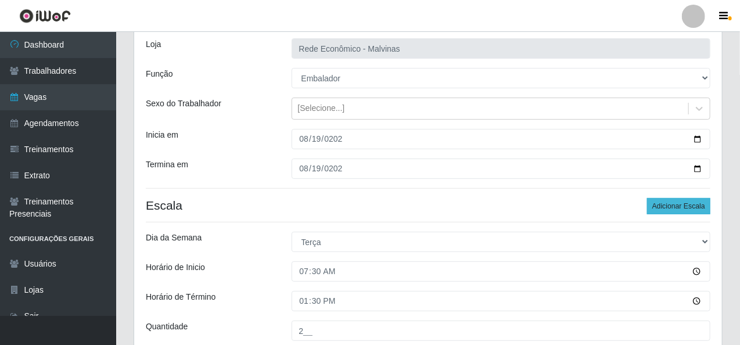
type input "2__"
click at [685, 204] on button "Adicionar Escala" at bounding box center [678, 206] width 63 height 16
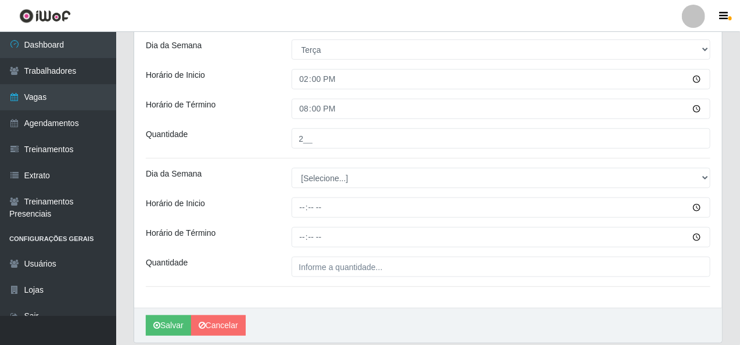
scroll to position [422, 0]
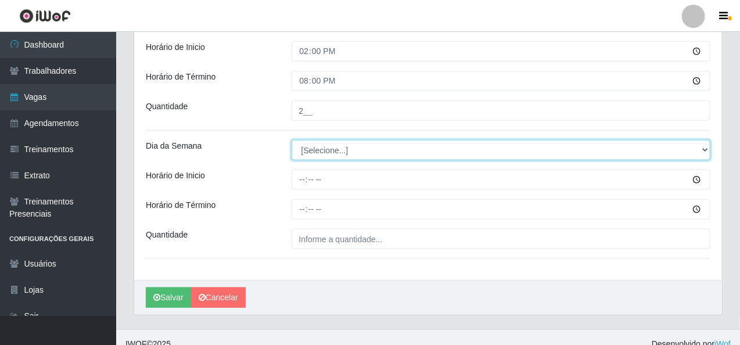
click at [309, 152] on select "[Selecione...] Segunda Terça Quarta Quinta Sexta Sábado Domingo" at bounding box center [501, 150] width 419 height 20
select select "2"
click at [292, 140] on select "[Selecione...] Segunda Terça Quarta Quinta Sexta Sábado Domingo" at bounding box center [501, 150] width 419 height 20
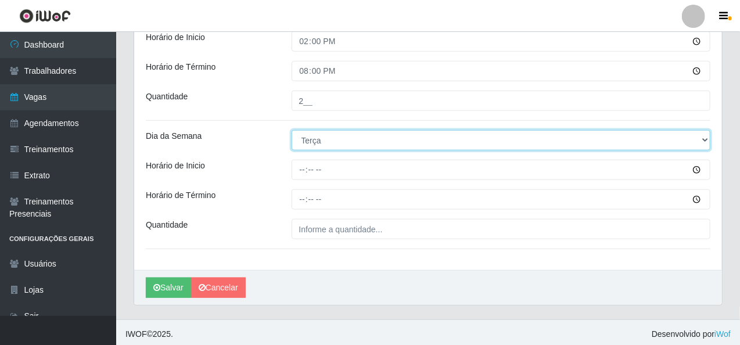
scroll to position [434, 0]
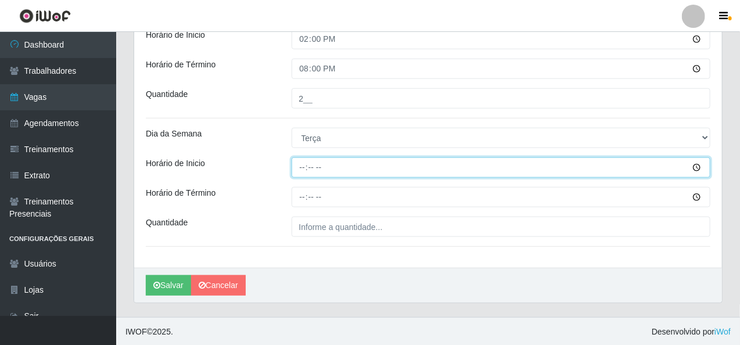
click at [299, 168] on input "Horário de Inicio" at bounding box center [501, 167] width 419 height 20
type input "16:00"
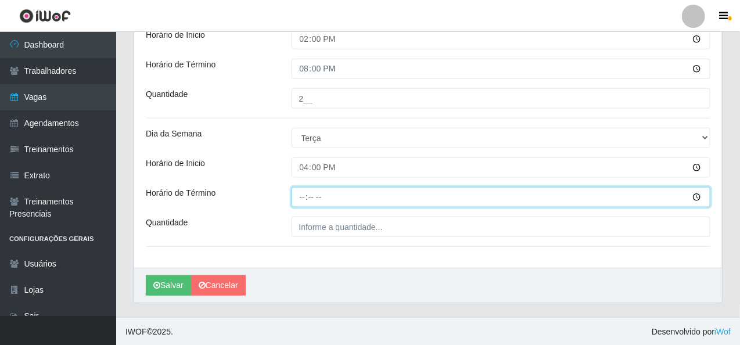
click at [301, 198] on input "Horário de Término" at bounding box center [501, 197] width 419 height 20
type input "20:15"
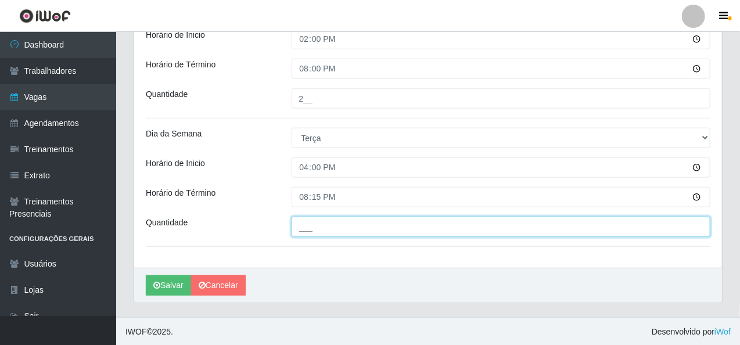
click at [307, 223] on input "___" at bounding box center [501, 227] width 419 height 20
type input "1__"
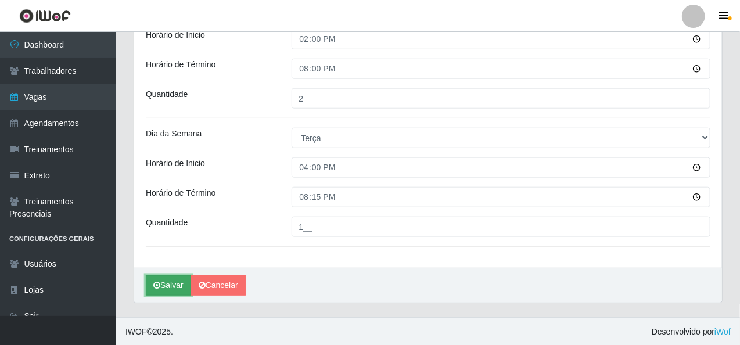
click at [173, 283] on button "Salvar" at bounding box center [168, 285] width 45 height 20
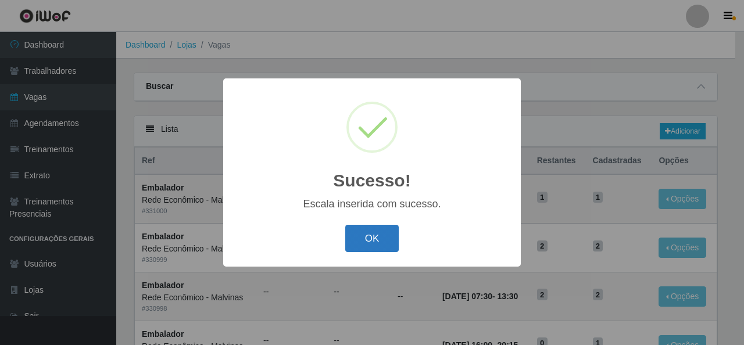
click at [368, 235] on button "OK" at bounding box center [372, 238] width 54 height 27
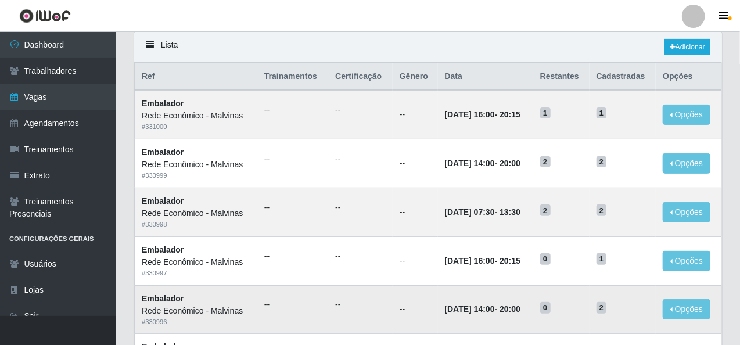
scroll to position [58, 0]
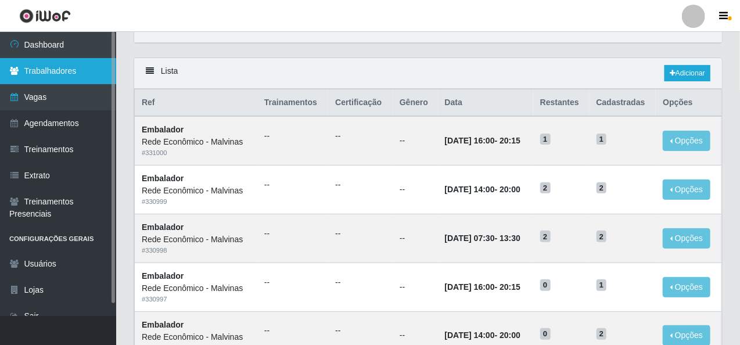
click at [77, 71] on link "Trabalhadores" at bounding box center [58, 71] width 116 height 26
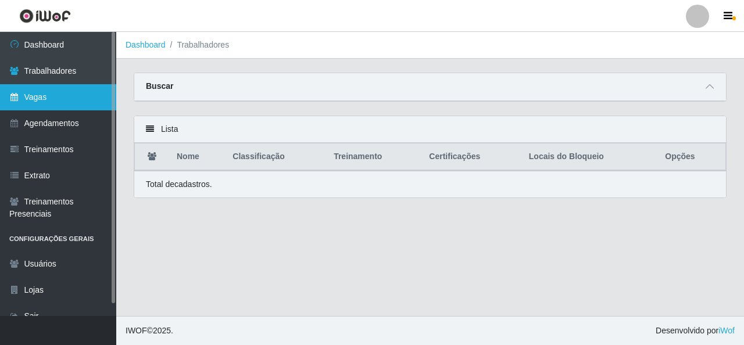
click at [43, 98] on link "Vagas" at bounding box center [58, 97] width 116 height 26
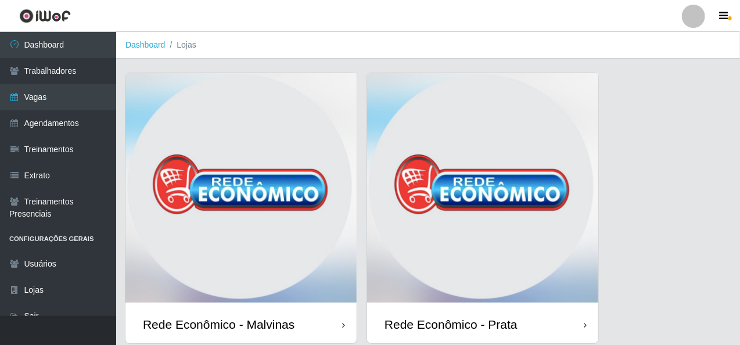
click at [256, 219] on img at bounding box center [240, 189] width 231 height 232
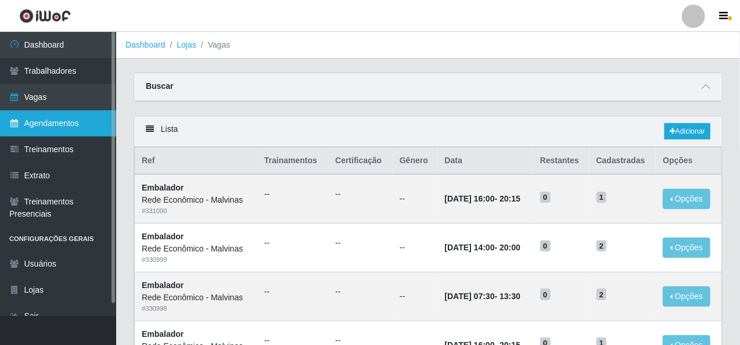
click at [60, 121] on link "Agendamentos" at bounding box center [58, 123] width 116 height 26
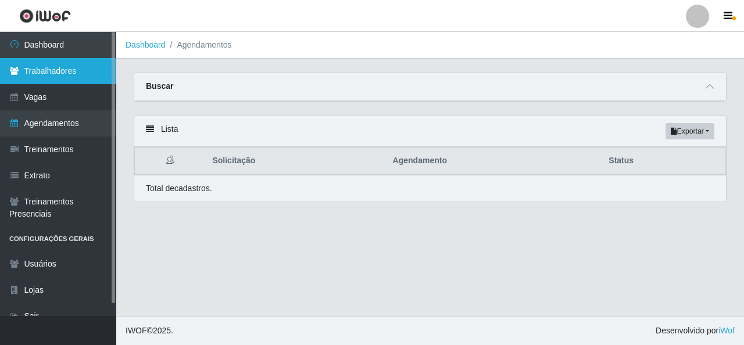
click at [86, 67] on link "Trabalhadores" at bounding box center [58, 71] width 116 height 26
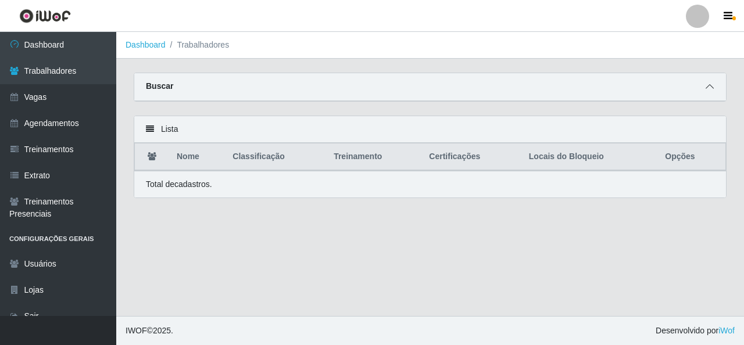
click at [709, 88] on icon at bounding box center [709, 86] width 8 height 8
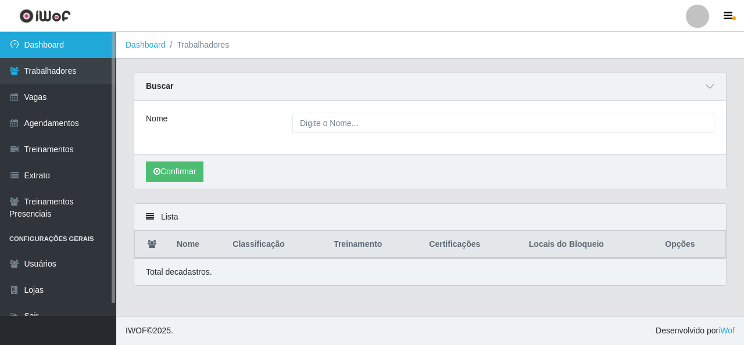
click at [49, 44] on link "Dashboard" at bounding box center [58, 45] width 116 height 26
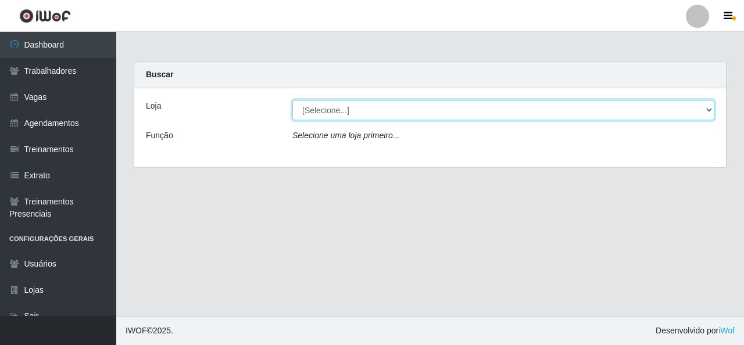
click at [472, 116] on select "[Selecione...] Rede Econômico - Malvinas Rede Econômico - Prata" at bounding box center [503, 110] width 422 height 20
select select "194"
click at [292, 100] on select "[Selecione...] Rede Econômico - Malvinas Rede Econômico - Prata" at bounding box center [503, 110] width 422 height 20
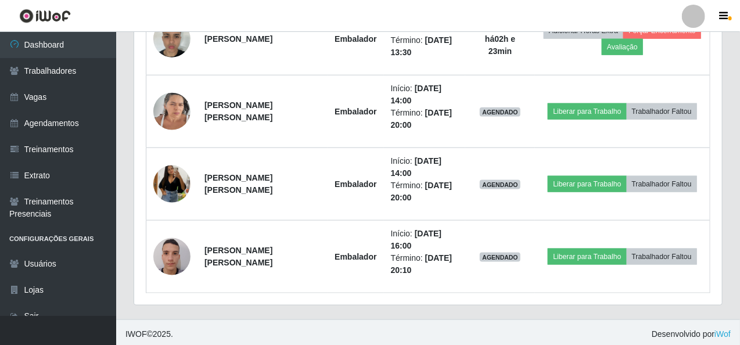
scroll to position [580, 0]
